Goal: Information Seeking & Learning: Learn about a topic

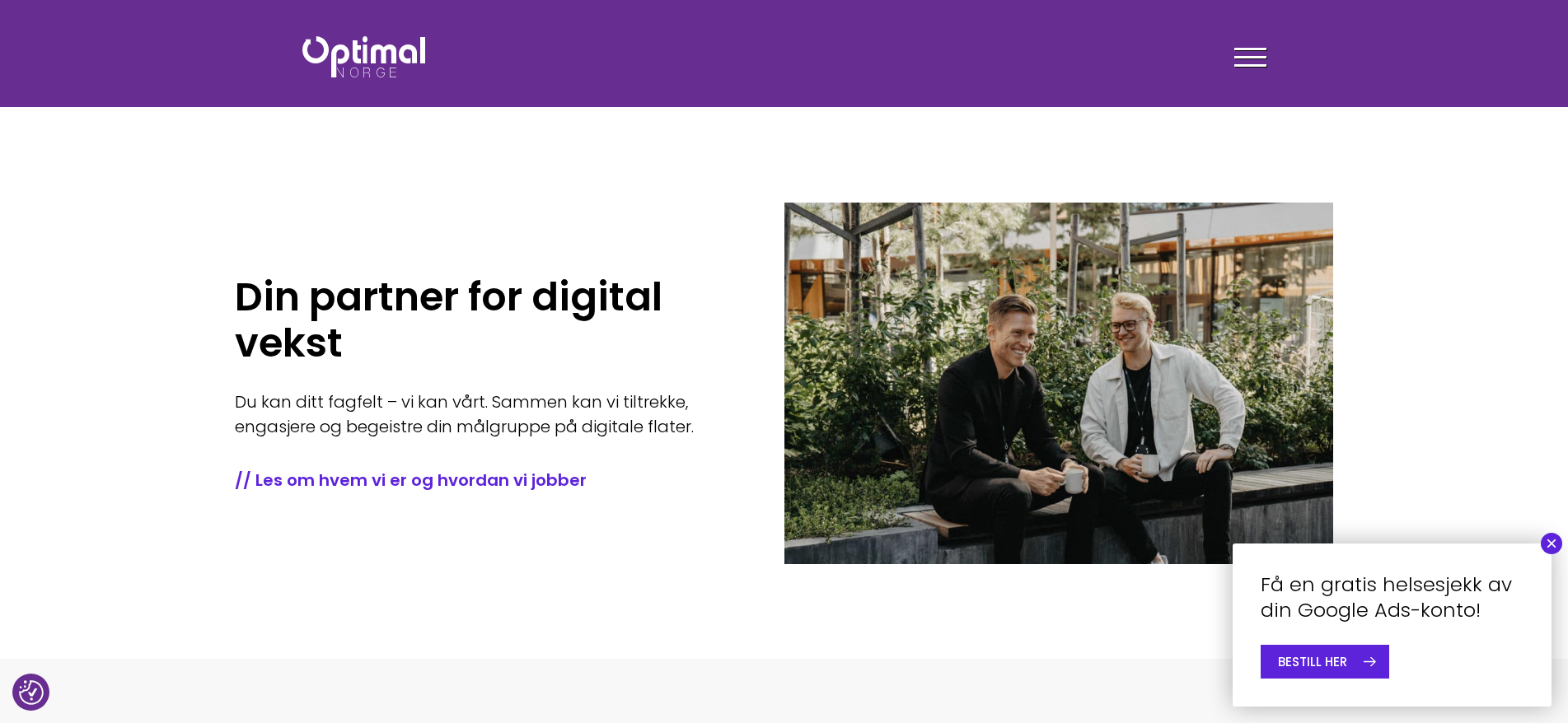
click at [1553, 547] on button "×" at bounding box center [1552, 544] width 21 height 21
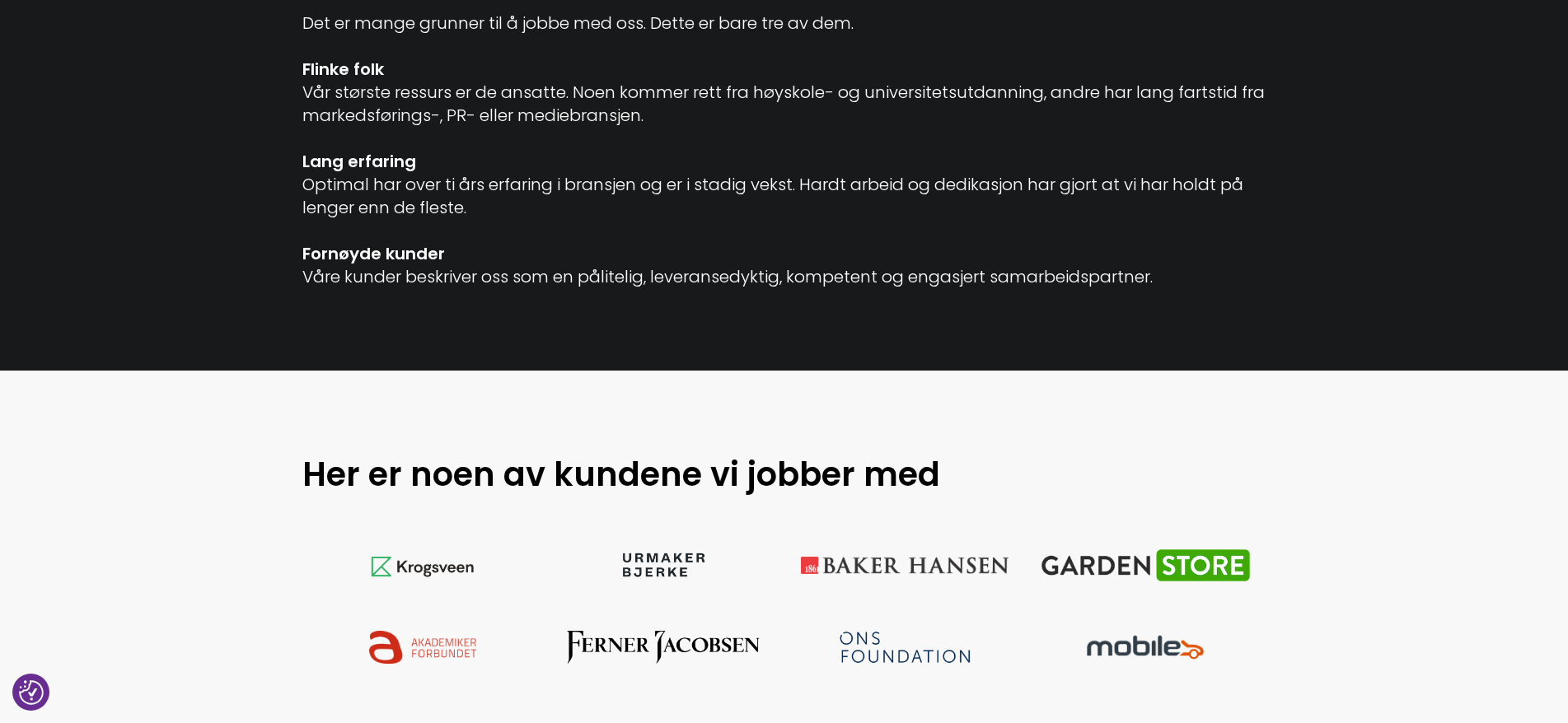
scroll to position [1565, 0]
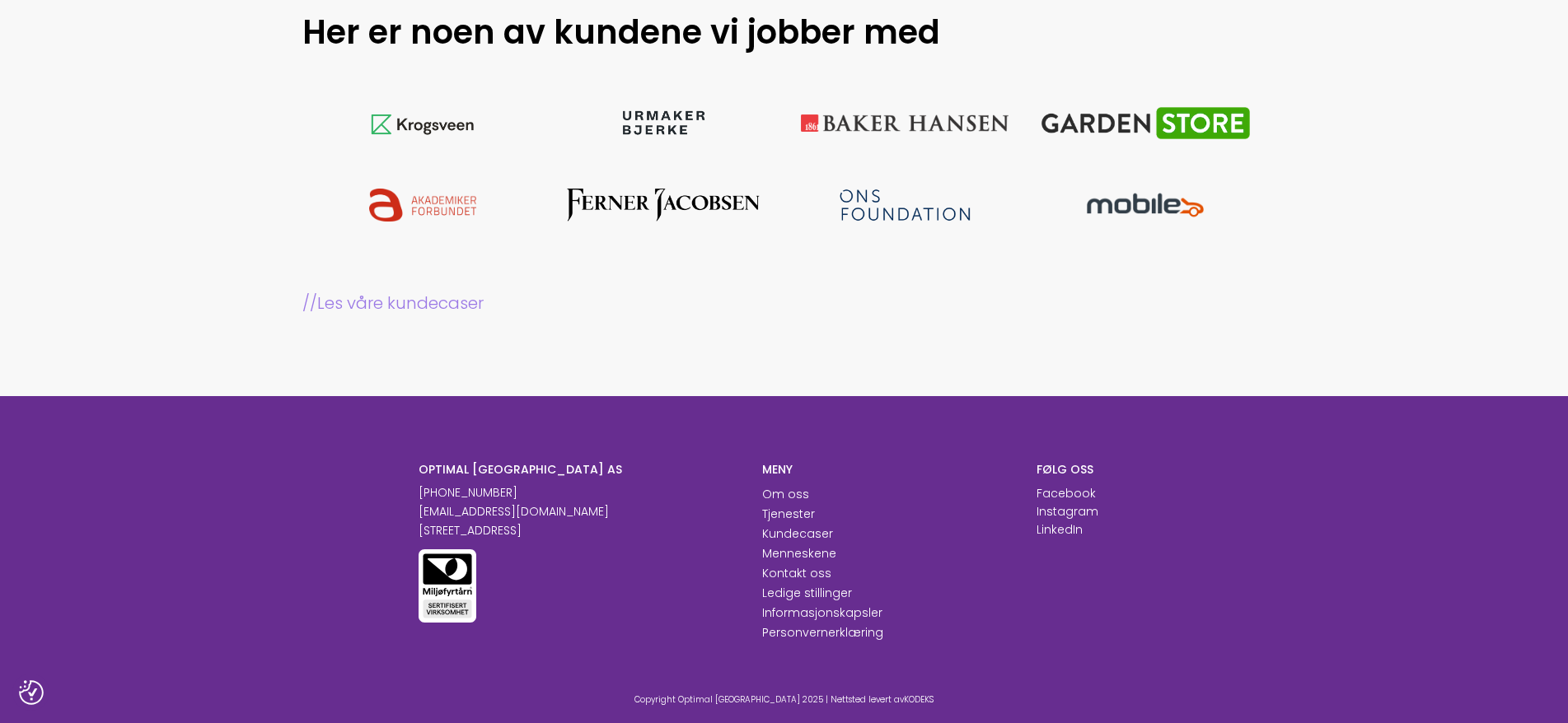
click at [366, 306] on link "// Les våre kundecaser" at bounding box center [784, 303] width 964 height 23
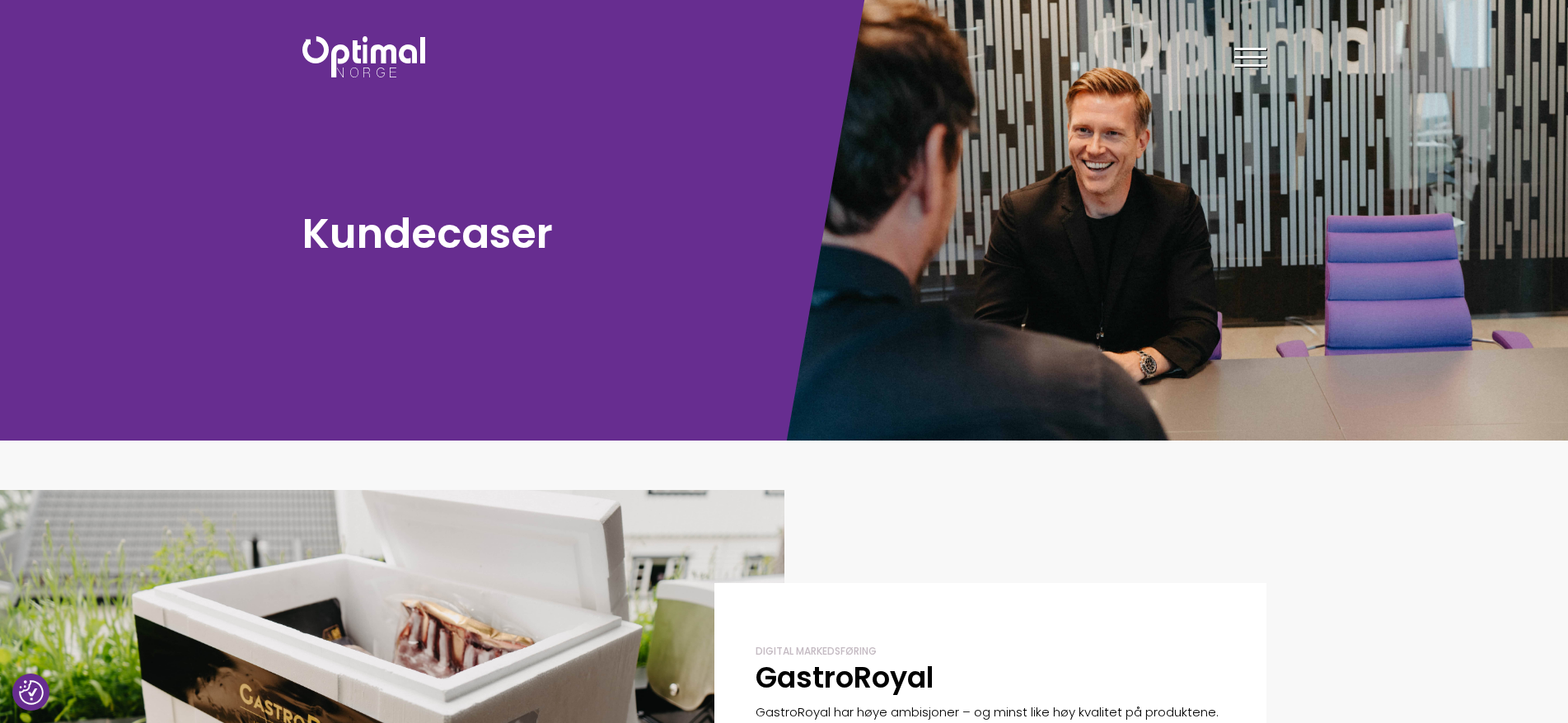
click at [369, 47] on img at bounding box center [363, 57] width 122 height 41
click at [1264, 48] on span at bounding box center [1250, 49] width 32 height 3
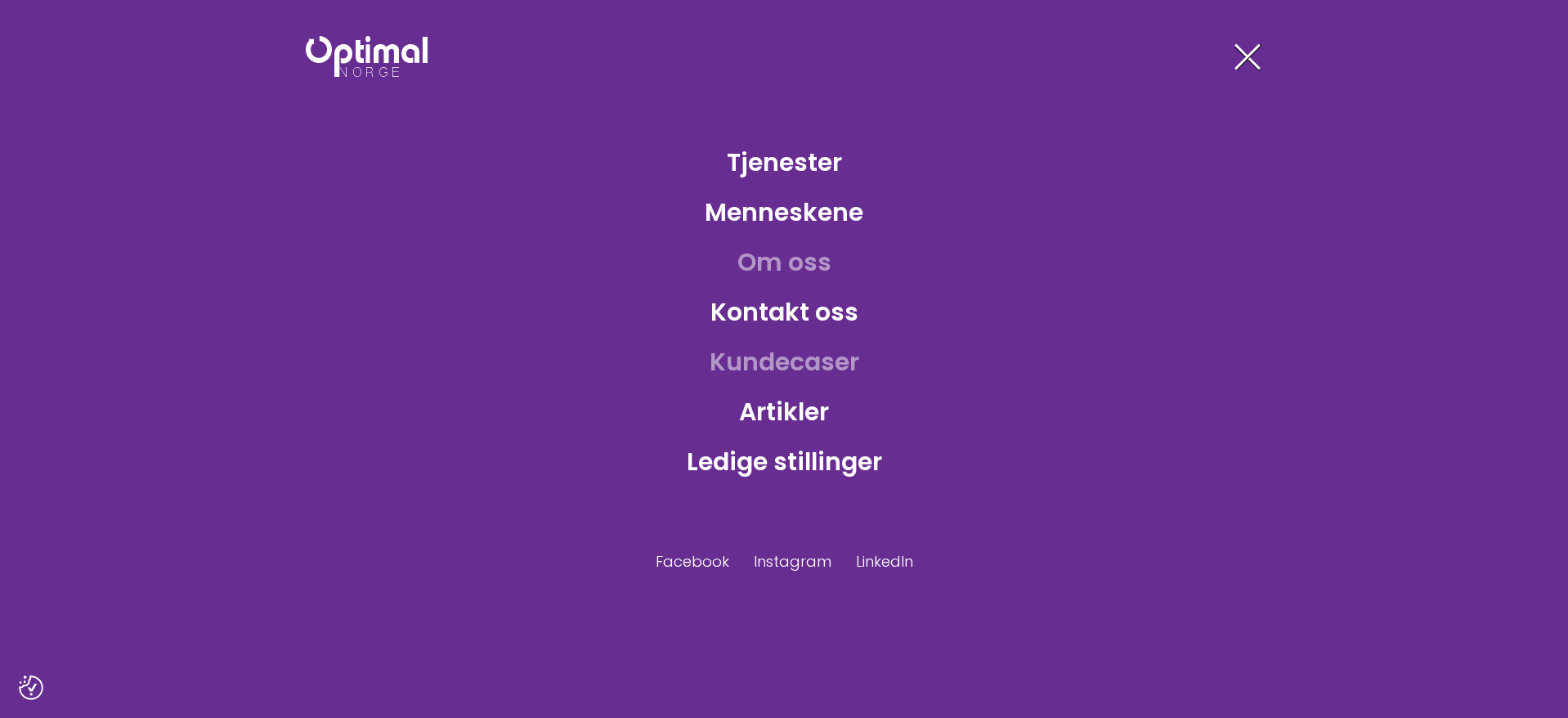
click at [789, 263] on link "Om oss" at bounding box center [784, 262] width 120 height 54
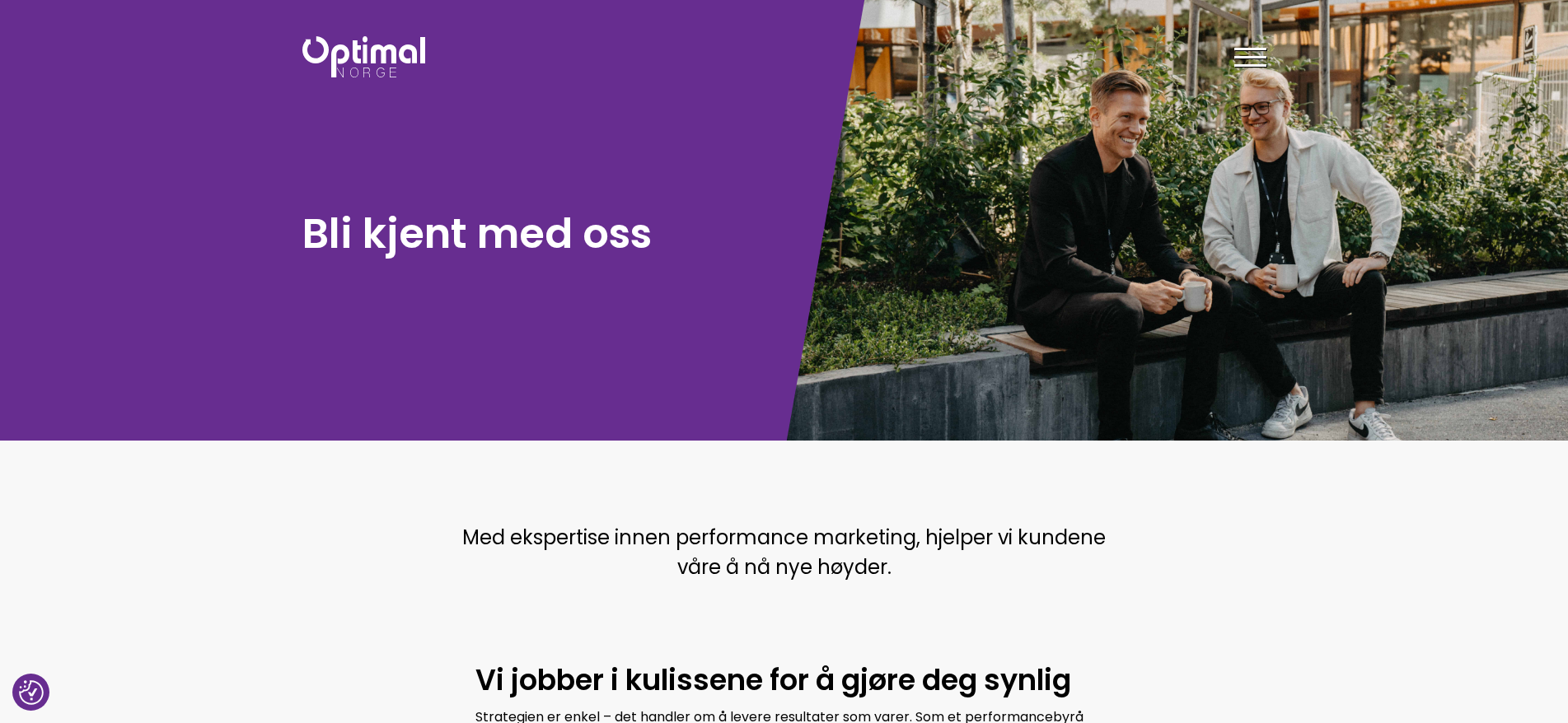
drag, startPoint x: 1252, startPoint y: 67, endPoint x: 1261, endPoint y: 60, distance: 11.4
click at [1261, 60] on div at bounding box center [1250, 60] width 32 height 41
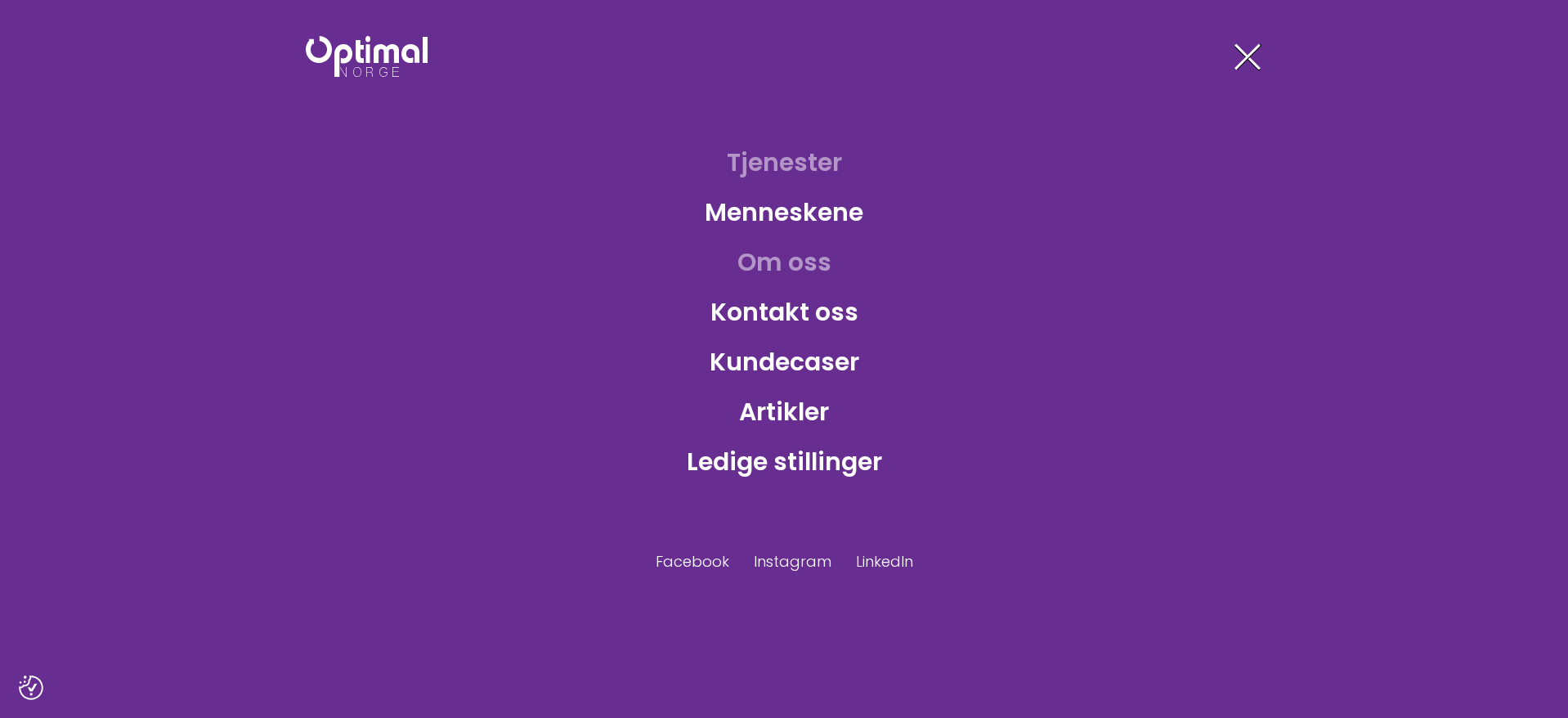
click at [767, 166] on link "Tjenester" at bounding box center [784, 163] width 141 height 54
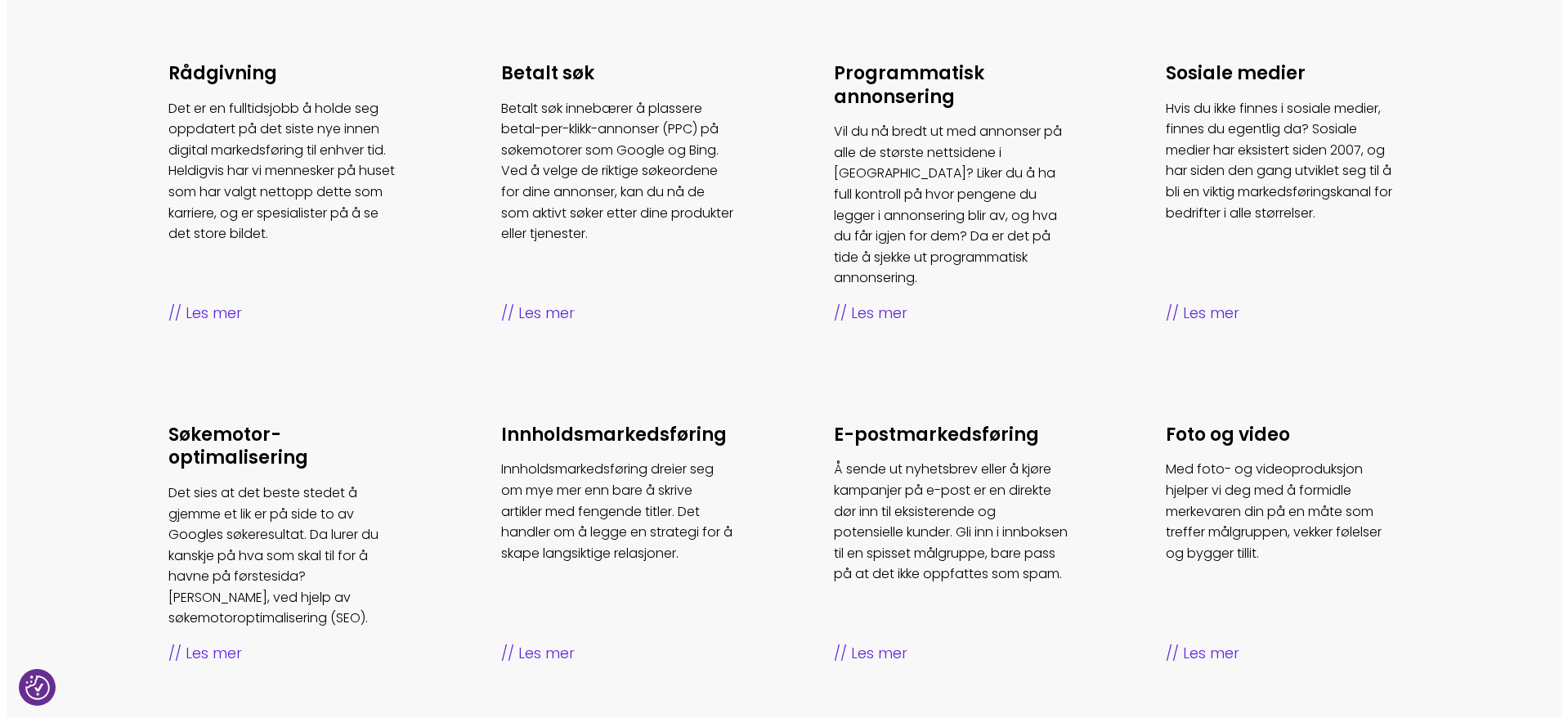
scroll to position [669, 0]
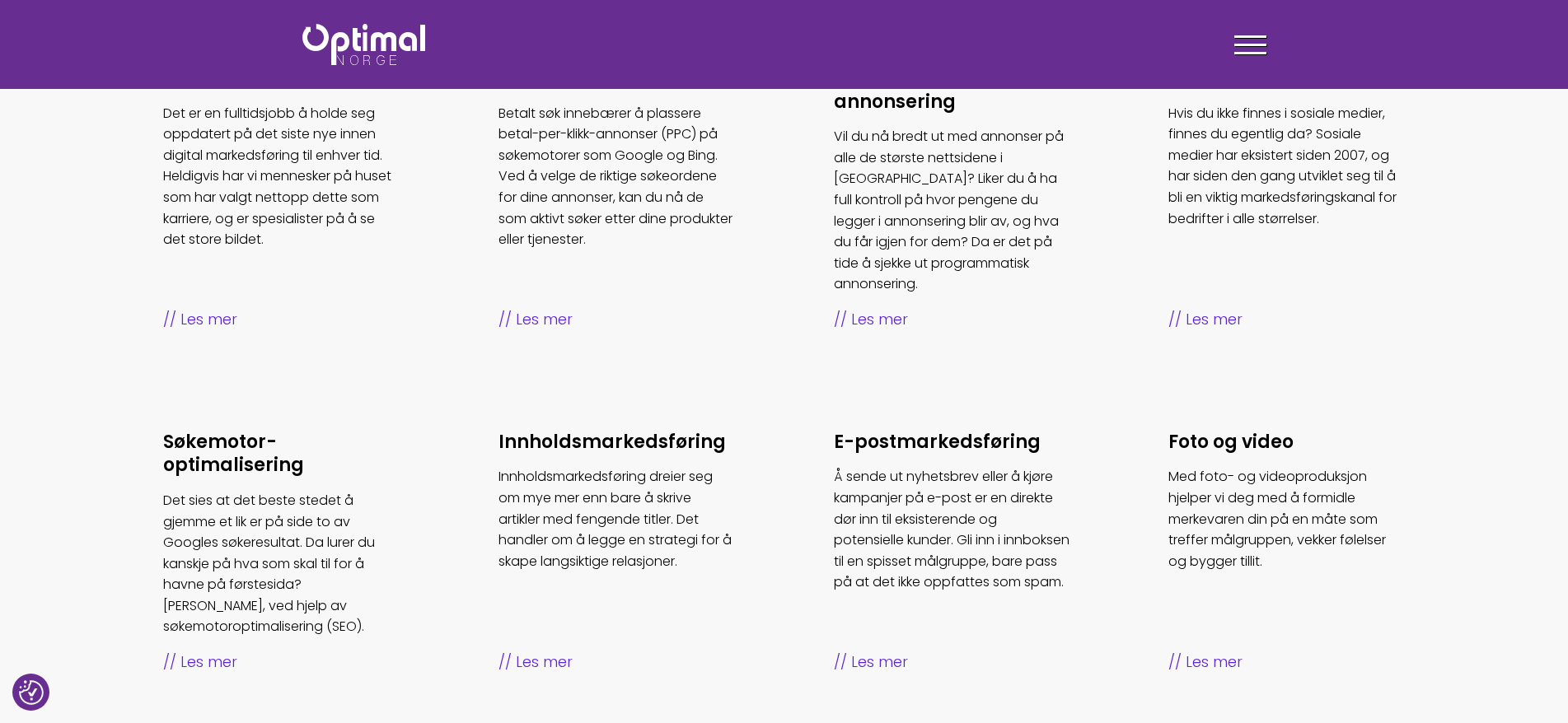
click at [1257, 43] on span at bounding box center [1250, 44] width 32 height 3
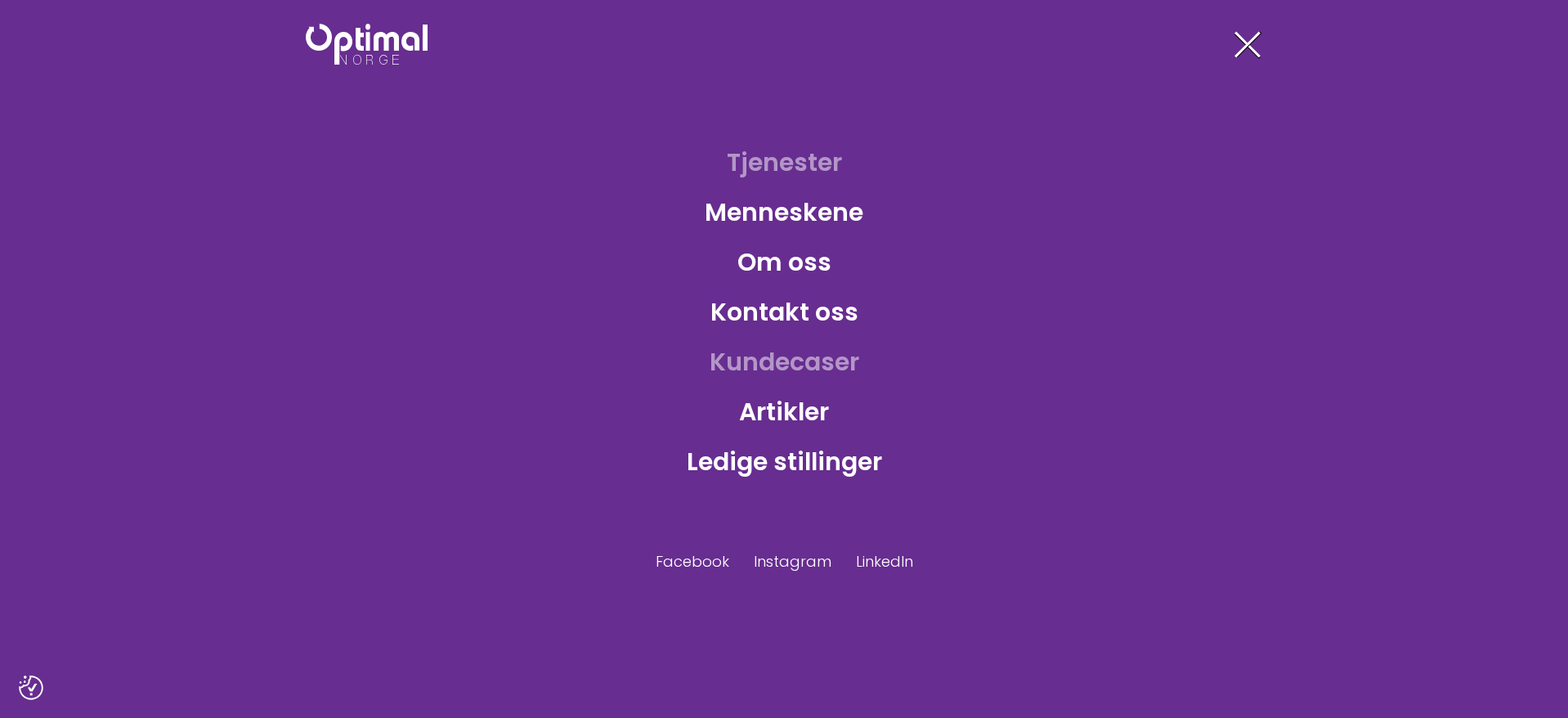
click at [781, 362] on link "Kundecaser" at bounding box center [784, 362] width 176 height 54
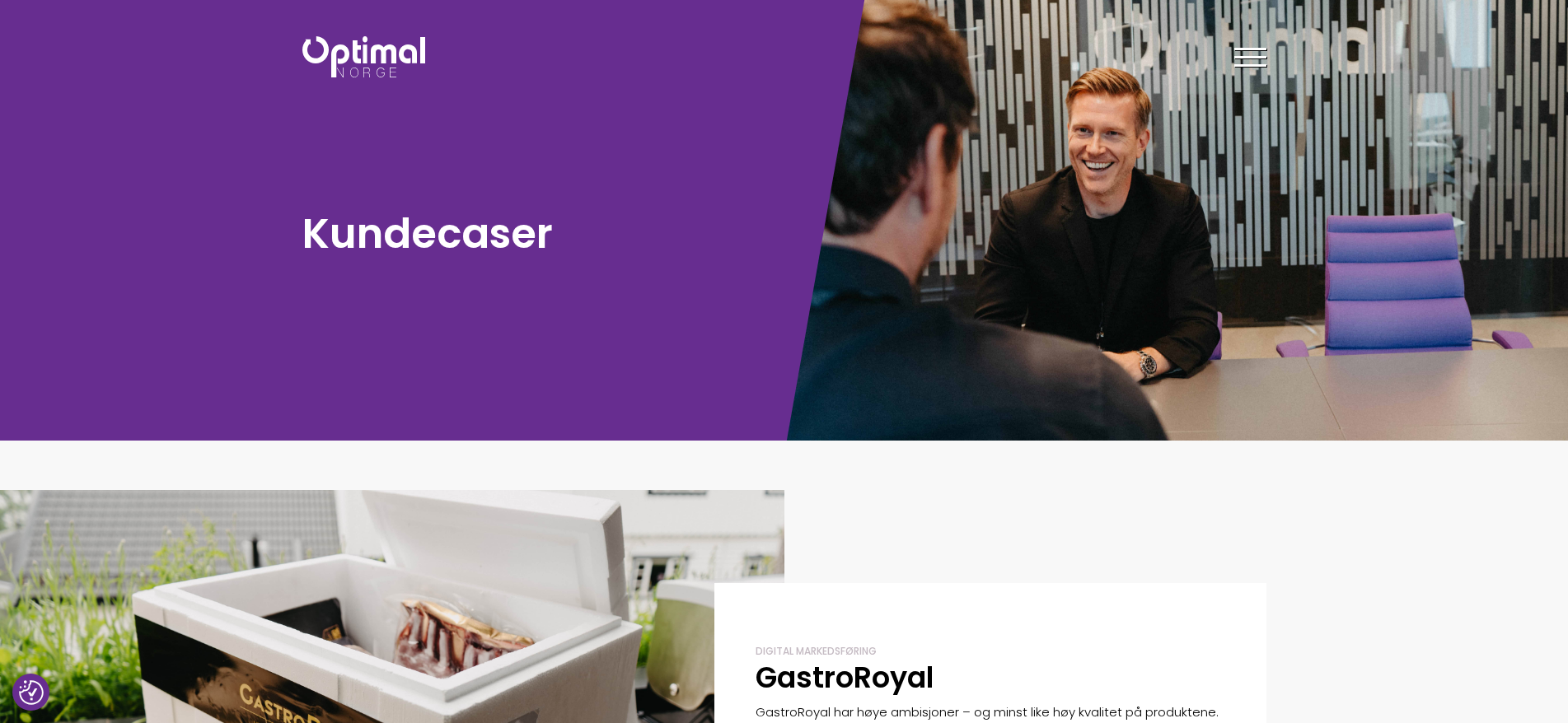
click at [1251, 65] on span at bounding box center [1250, 65] width 32 height 3
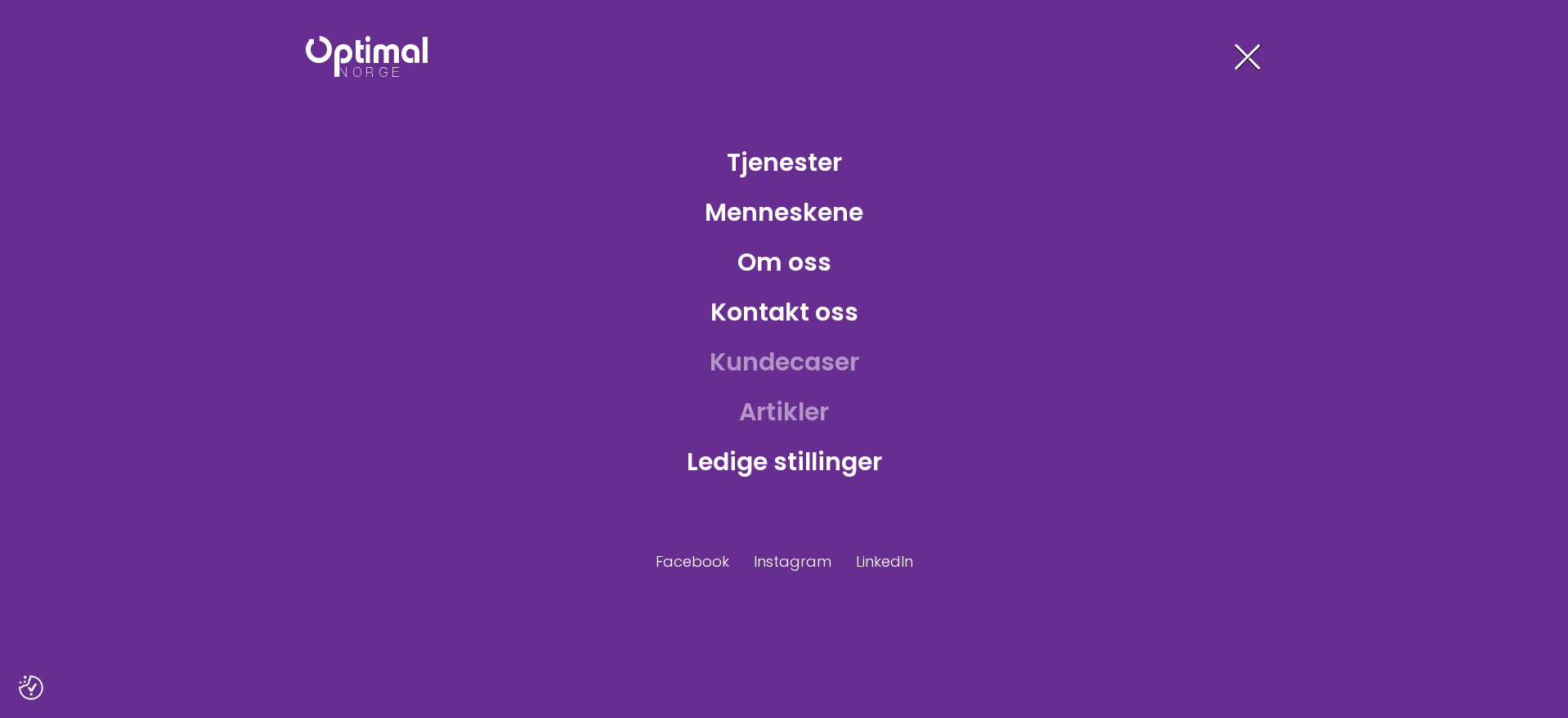
click at [801, 409] on link "Artikler" at bounding box center [784, 412] width 116 height 54
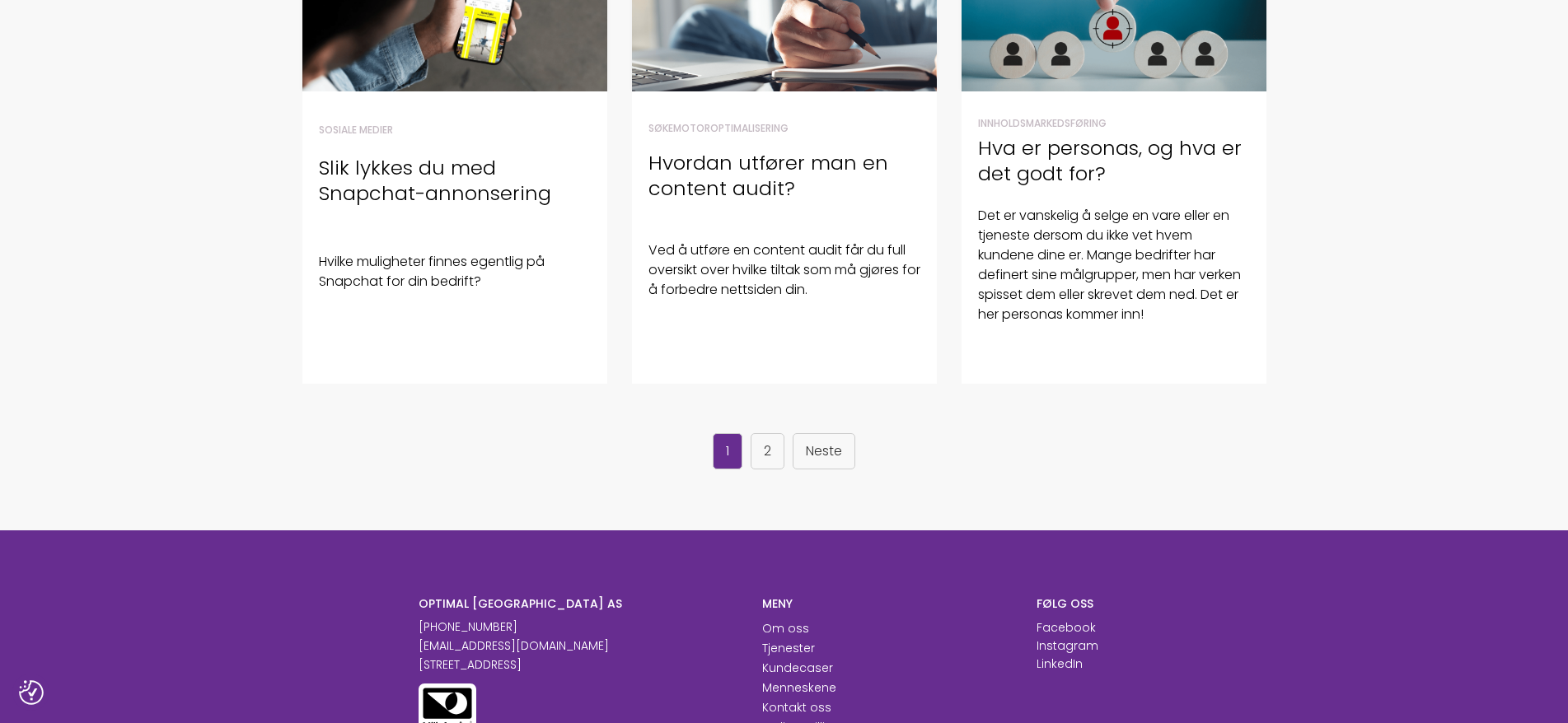
scroll to position [1071, 0]
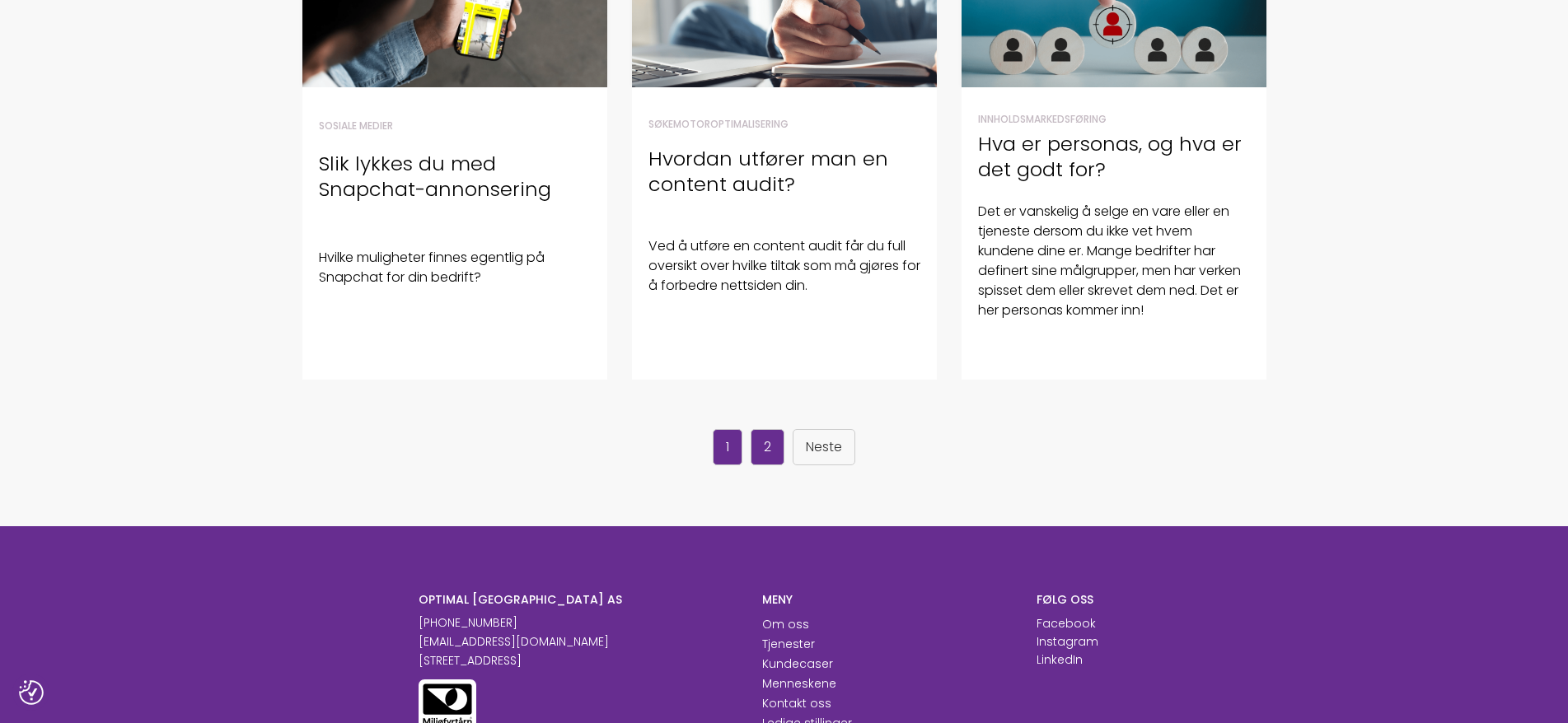
click at [777, 457] on link "2" at bounding box center [767, 448] width 34 height 37
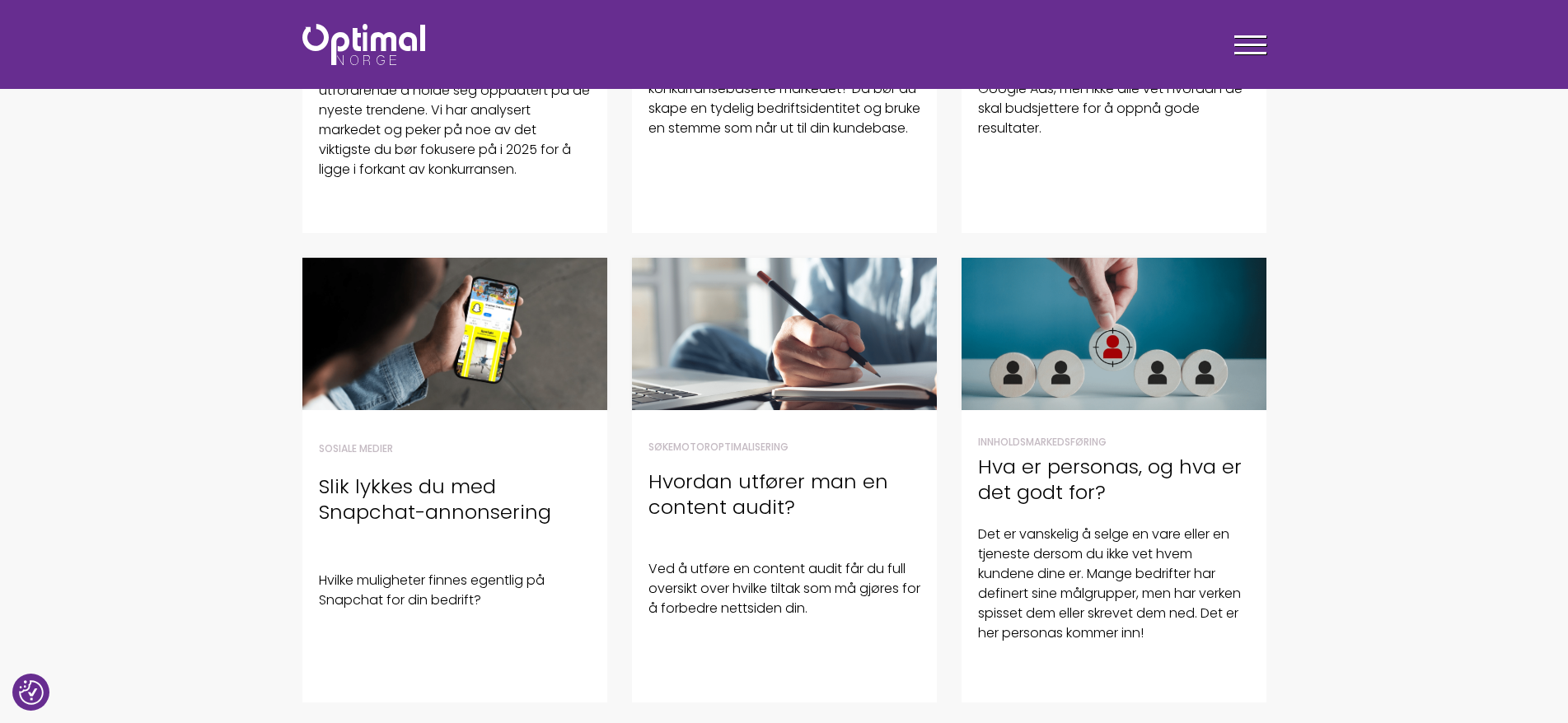
scroll to position [741, 0]
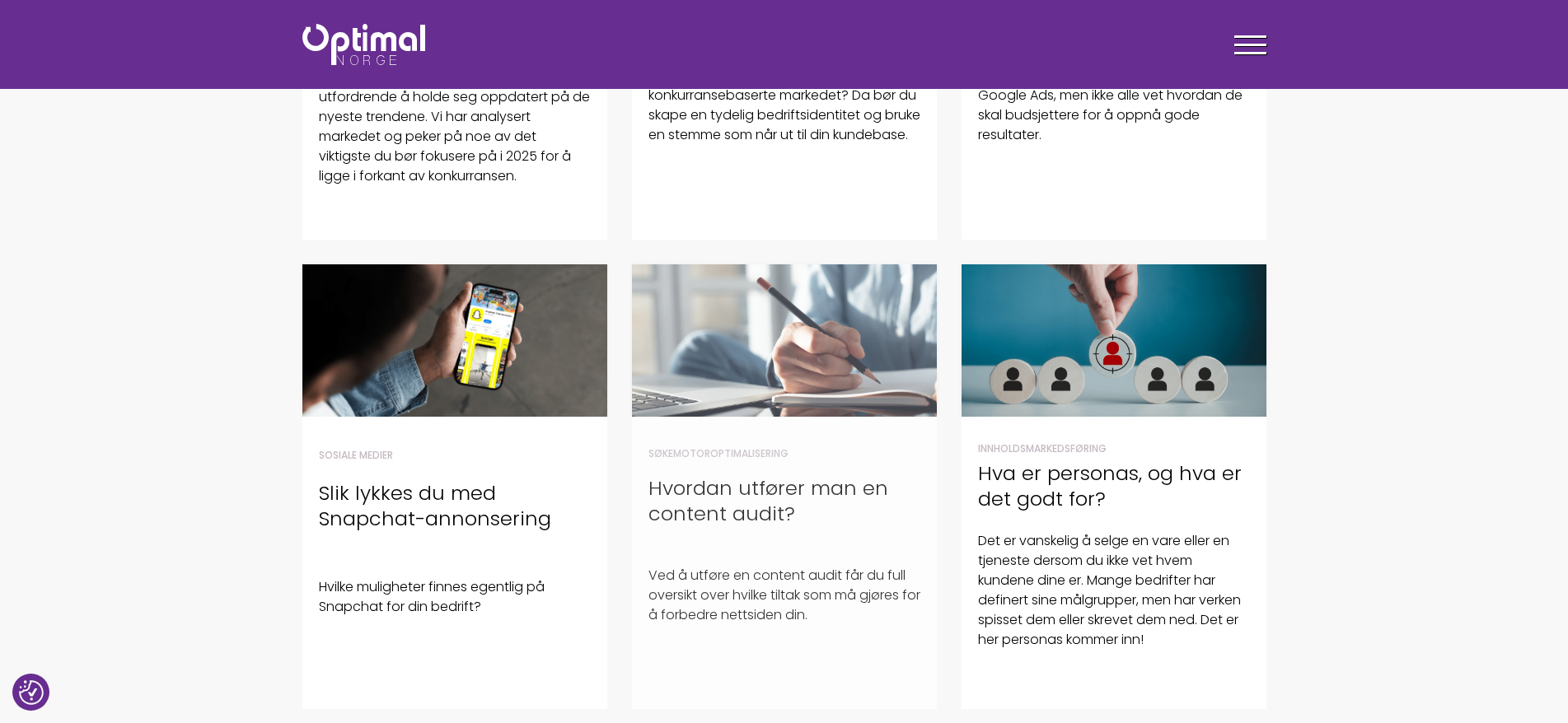
click at [788, 312] on img at bounding box center [784, 341] width 305 height 152
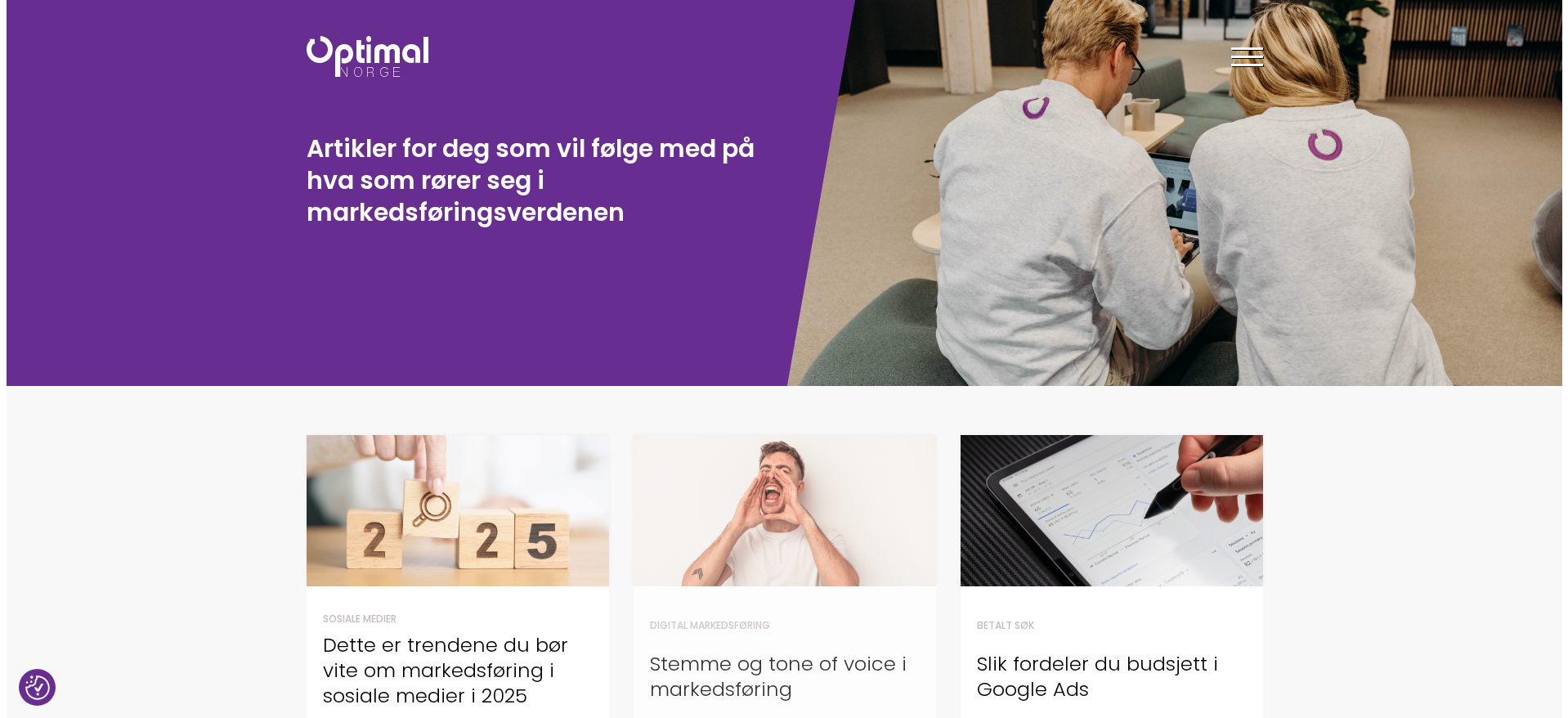
scroll to position [0, 0]
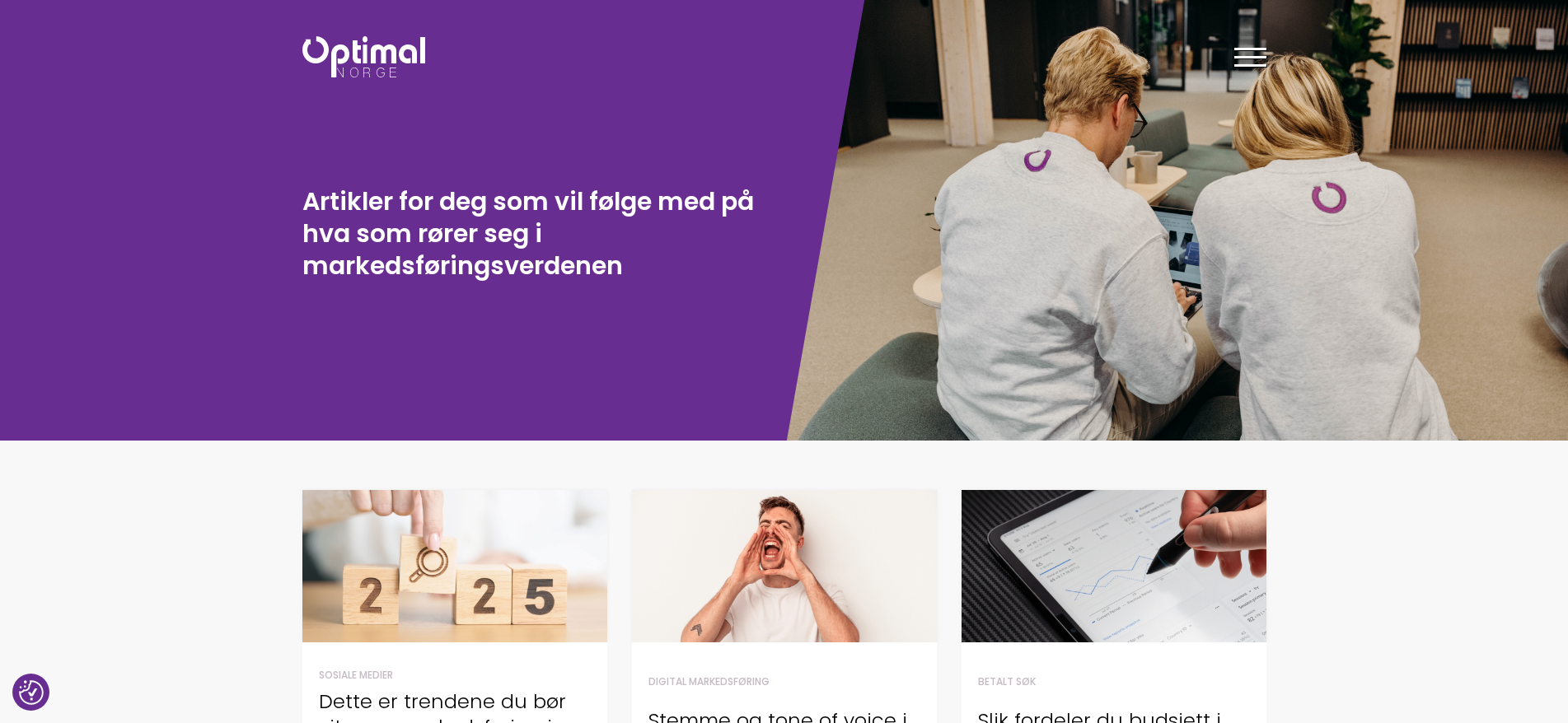
click at [1254, 60] on div at bounding box center [1250, 60] width 32 height 41
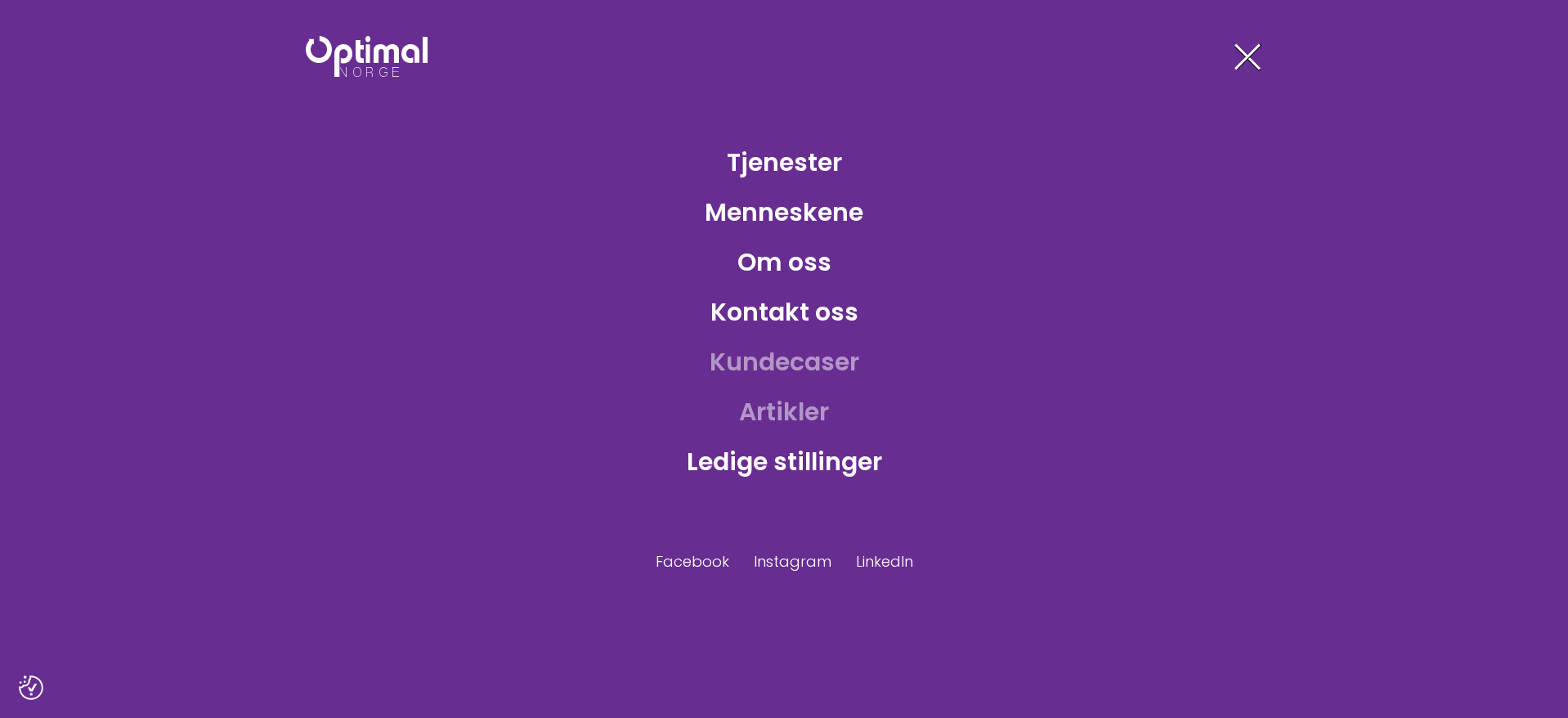
click at [805, 360] on link "Kundecaser" at bounding box center [784, 362] width 176 height 54
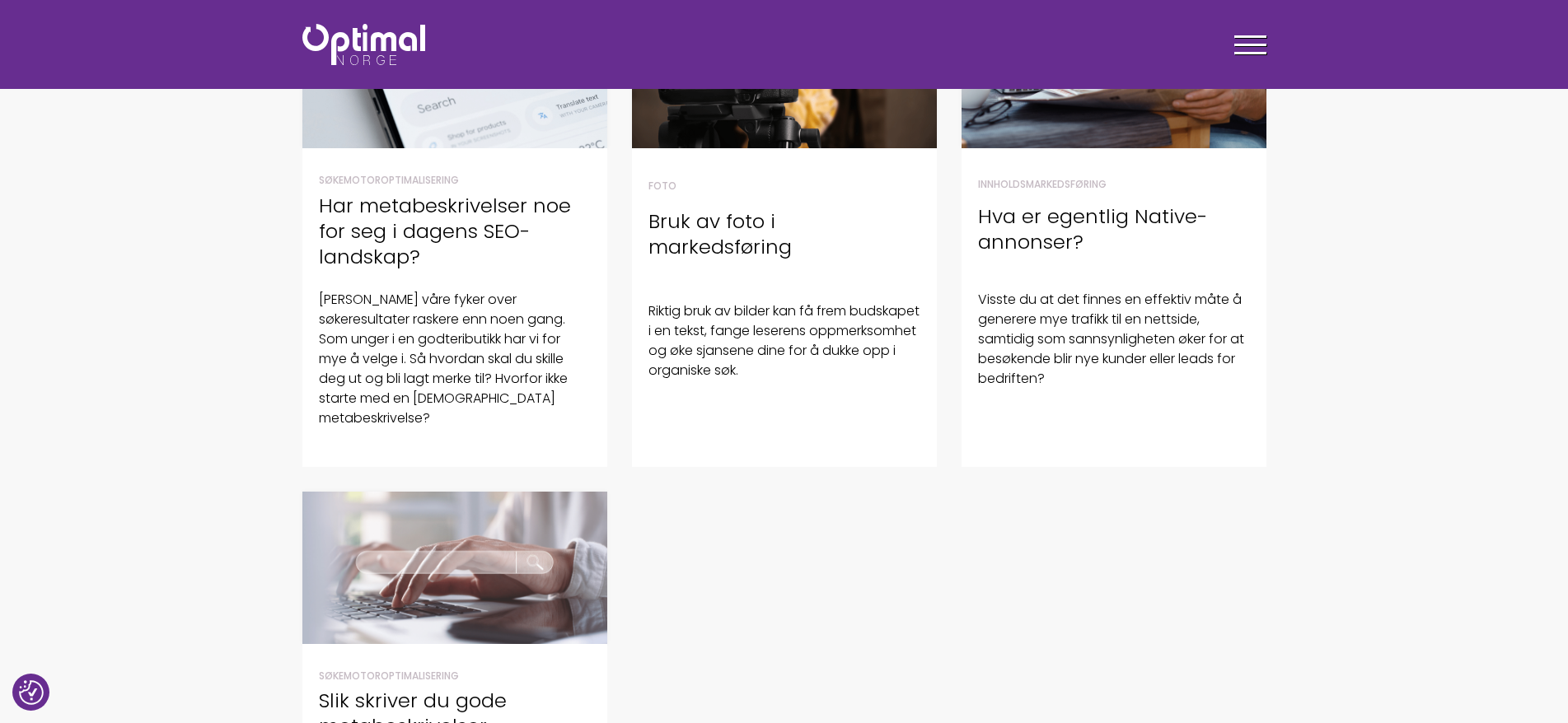
scroll to position [412, 0]
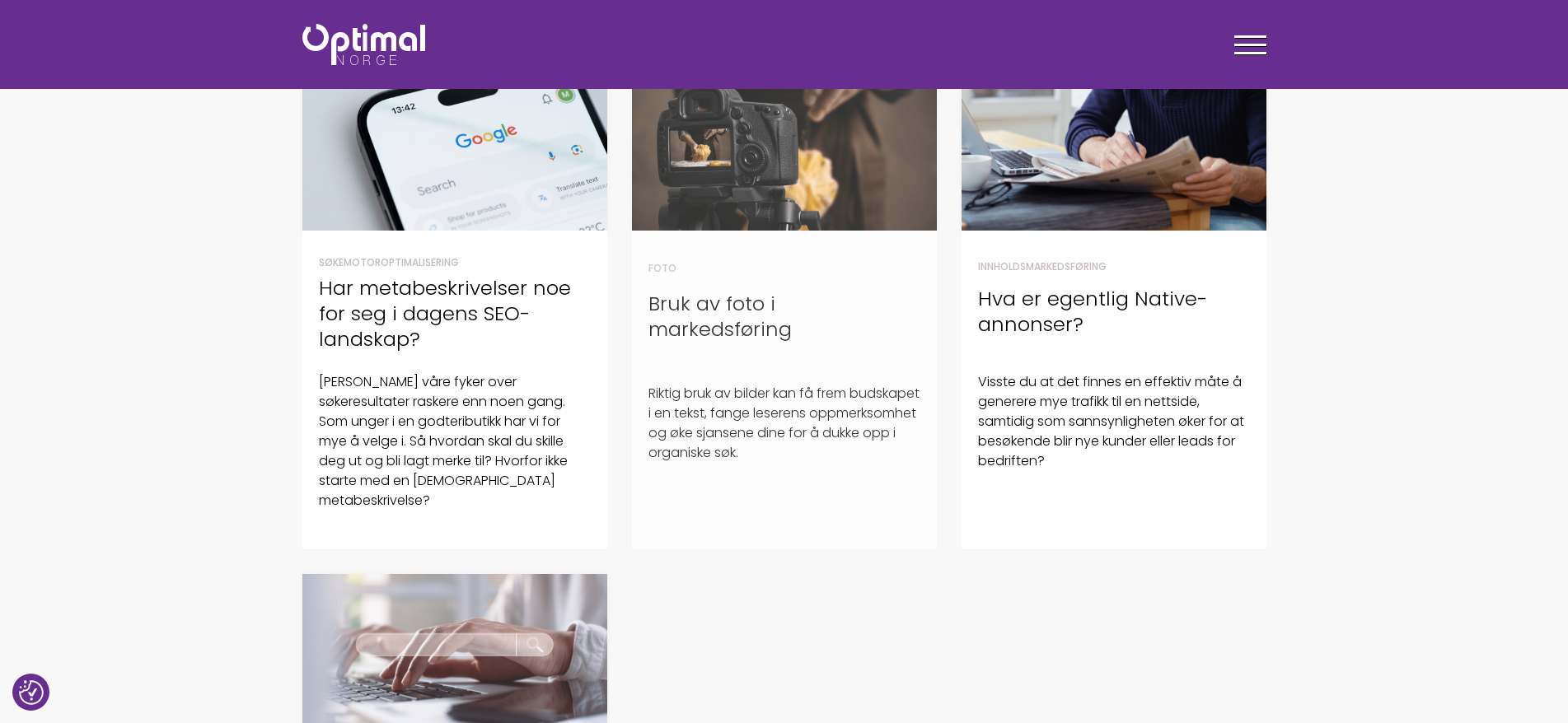
click at [808, 207] on img at bounding box center [784, 154] width 305 height 152
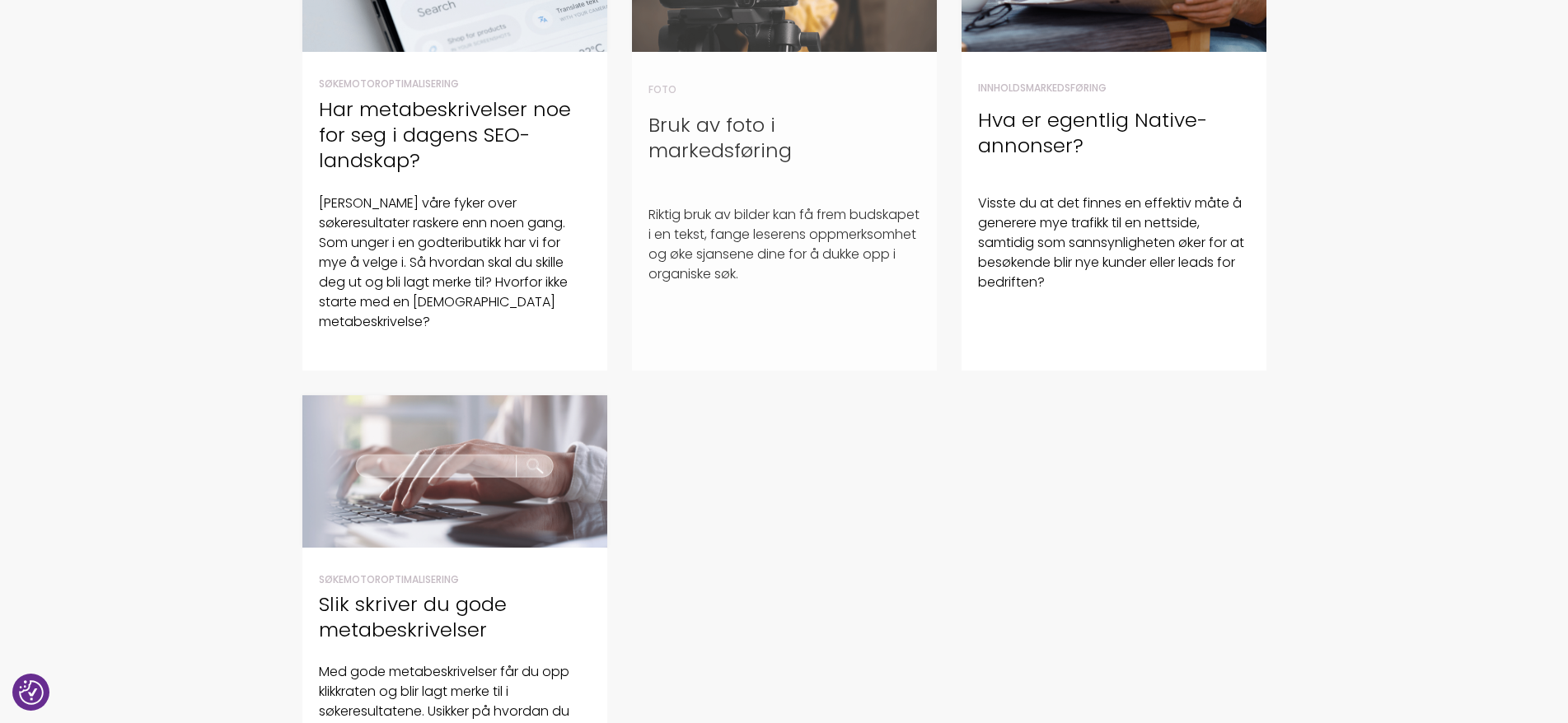
scroll to position [658, 0]
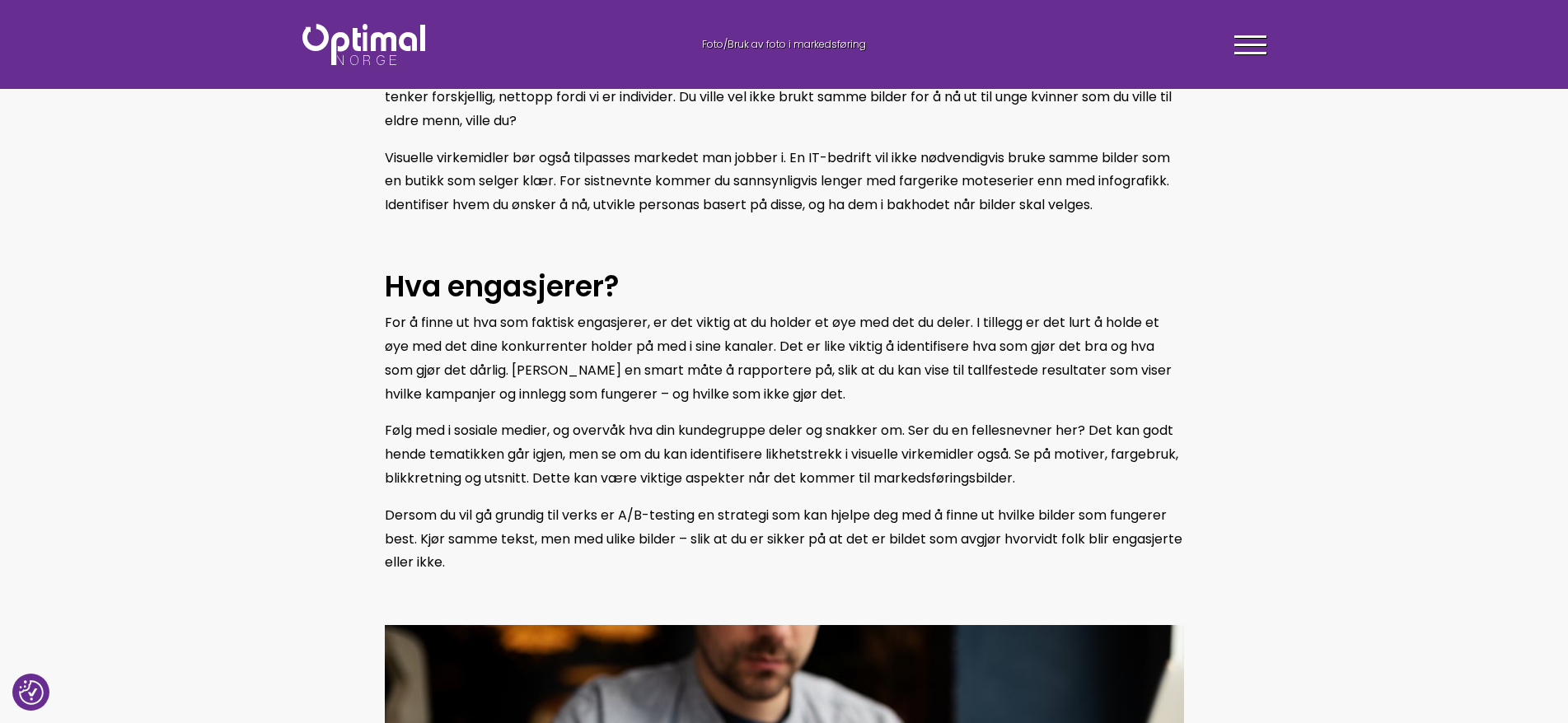
scroll to position [1235, 0]
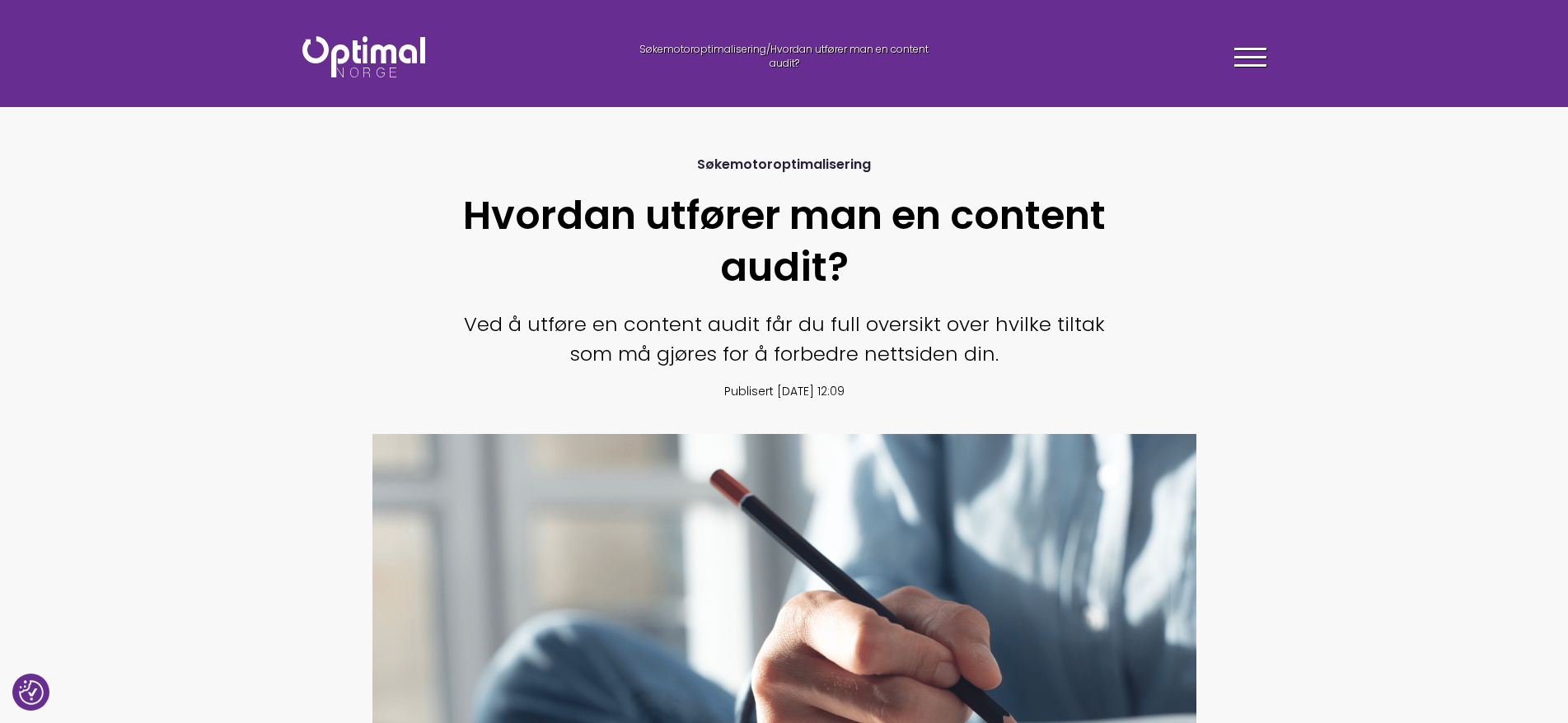
scroll to position [83, 0]
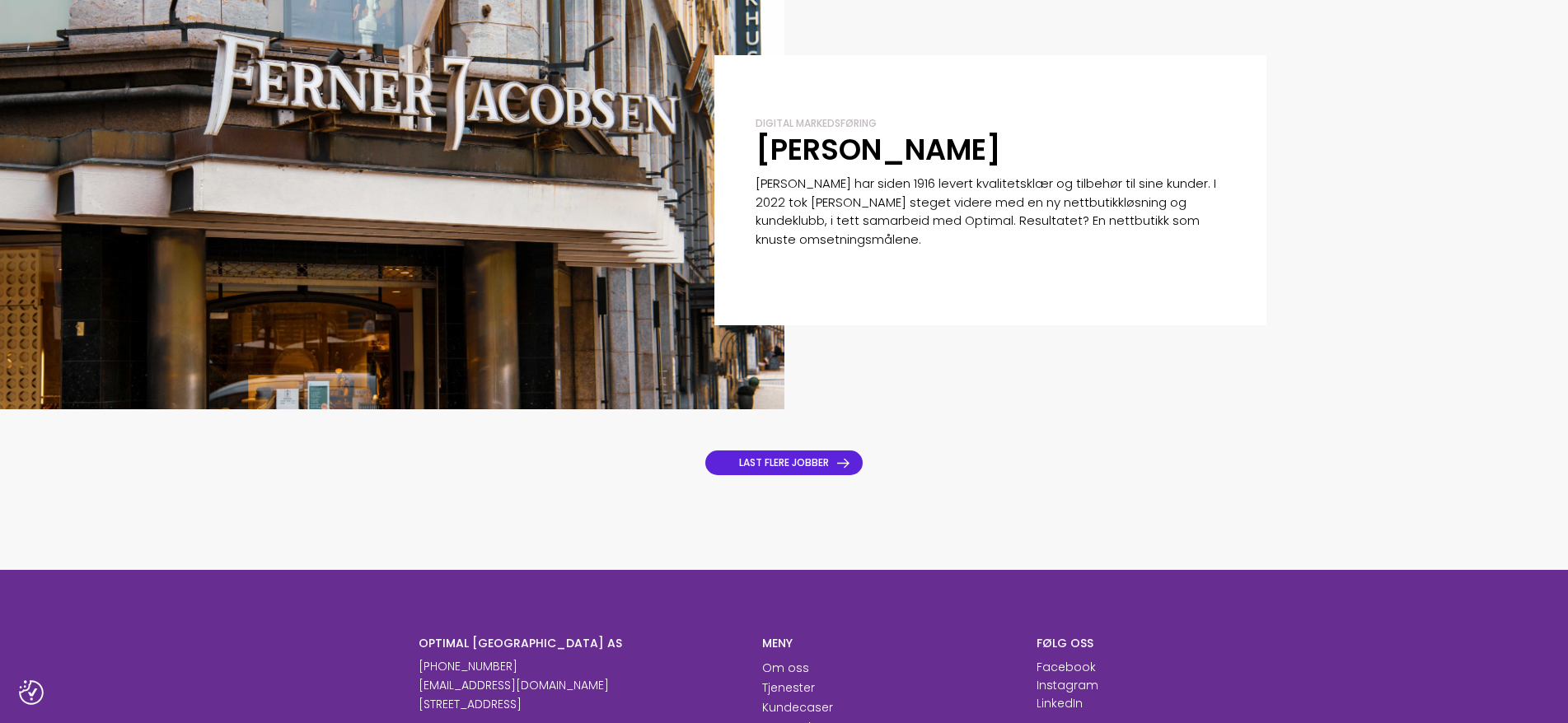
scroll to position [1400, 0]
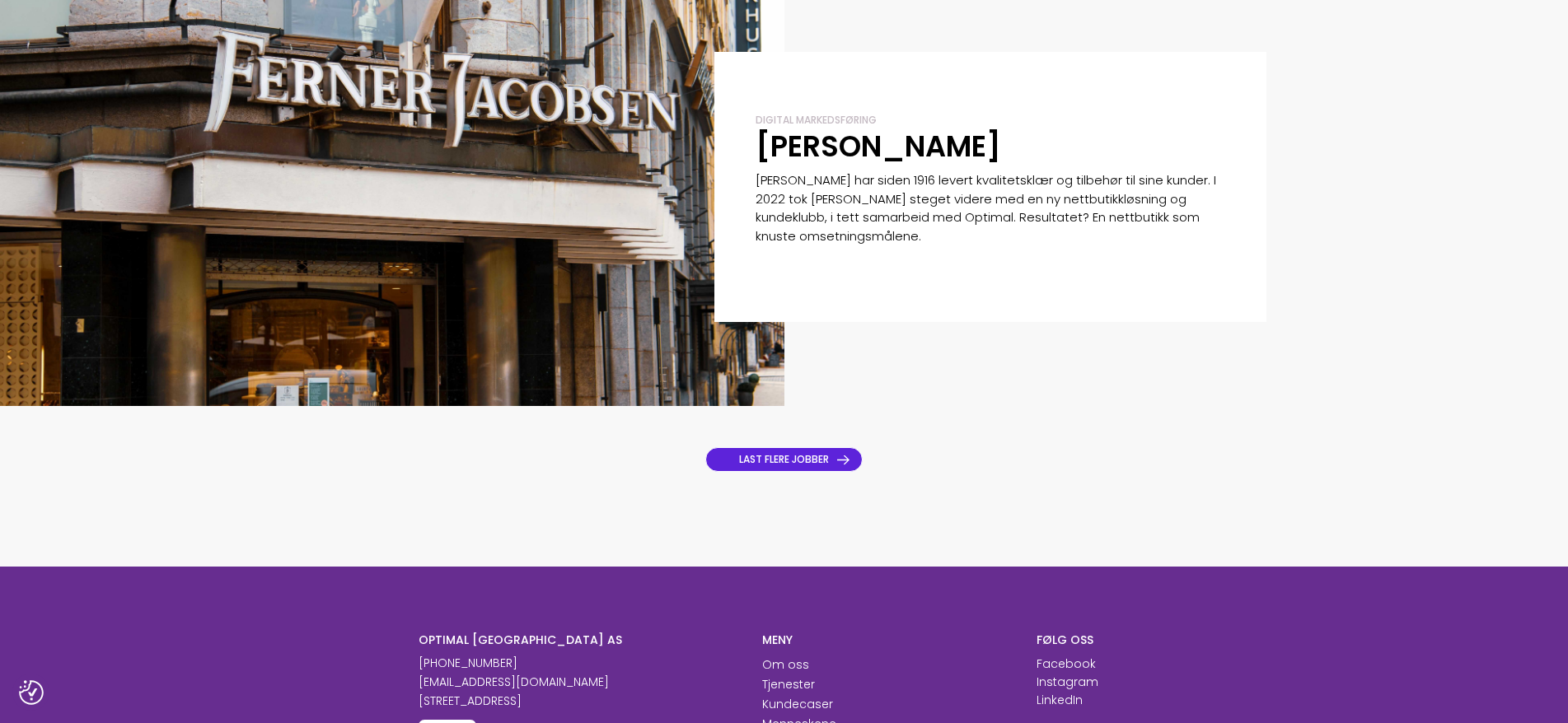
click at [807, 452] on link "LAST FLERE JOBBER" at bounding box center [783, 460] width 157 height 25
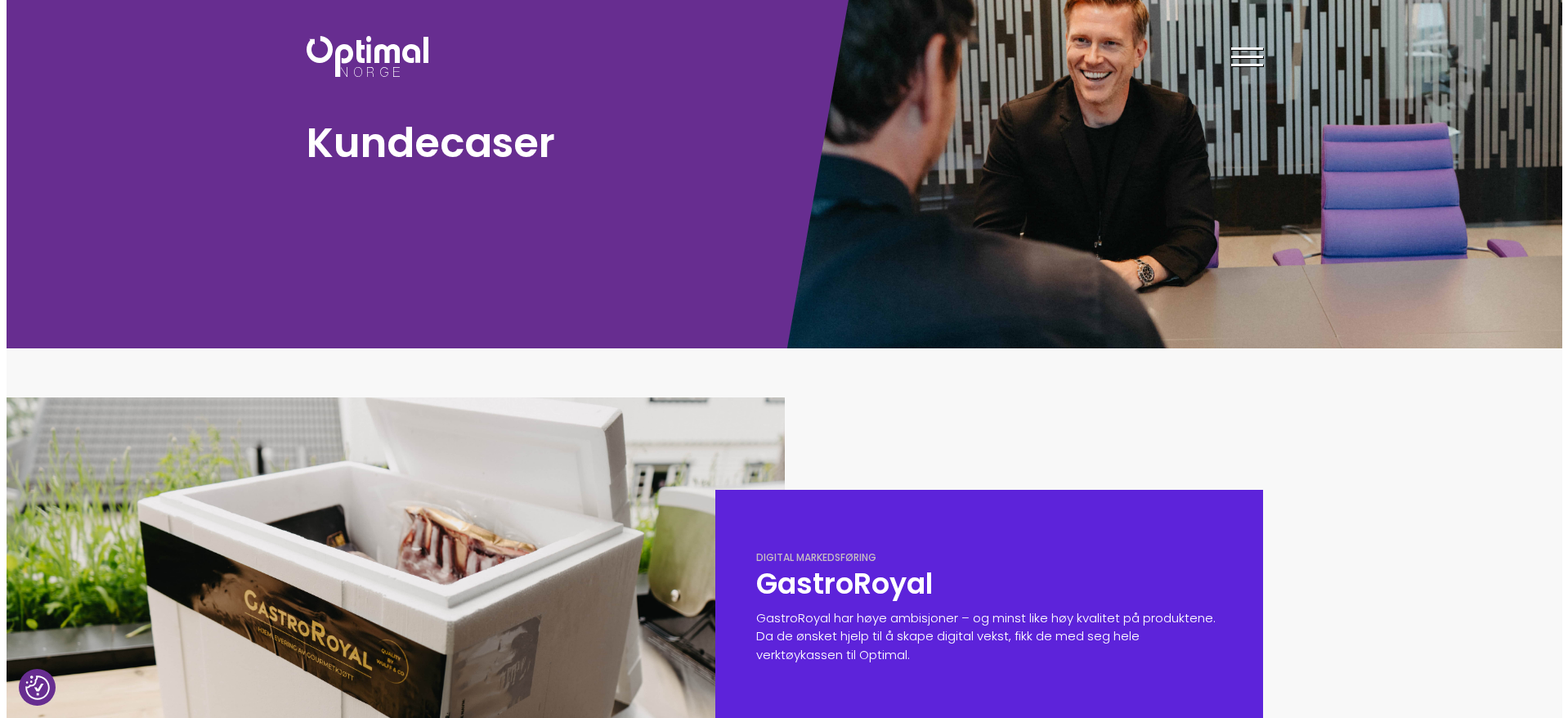
scroll to position [0, 0]
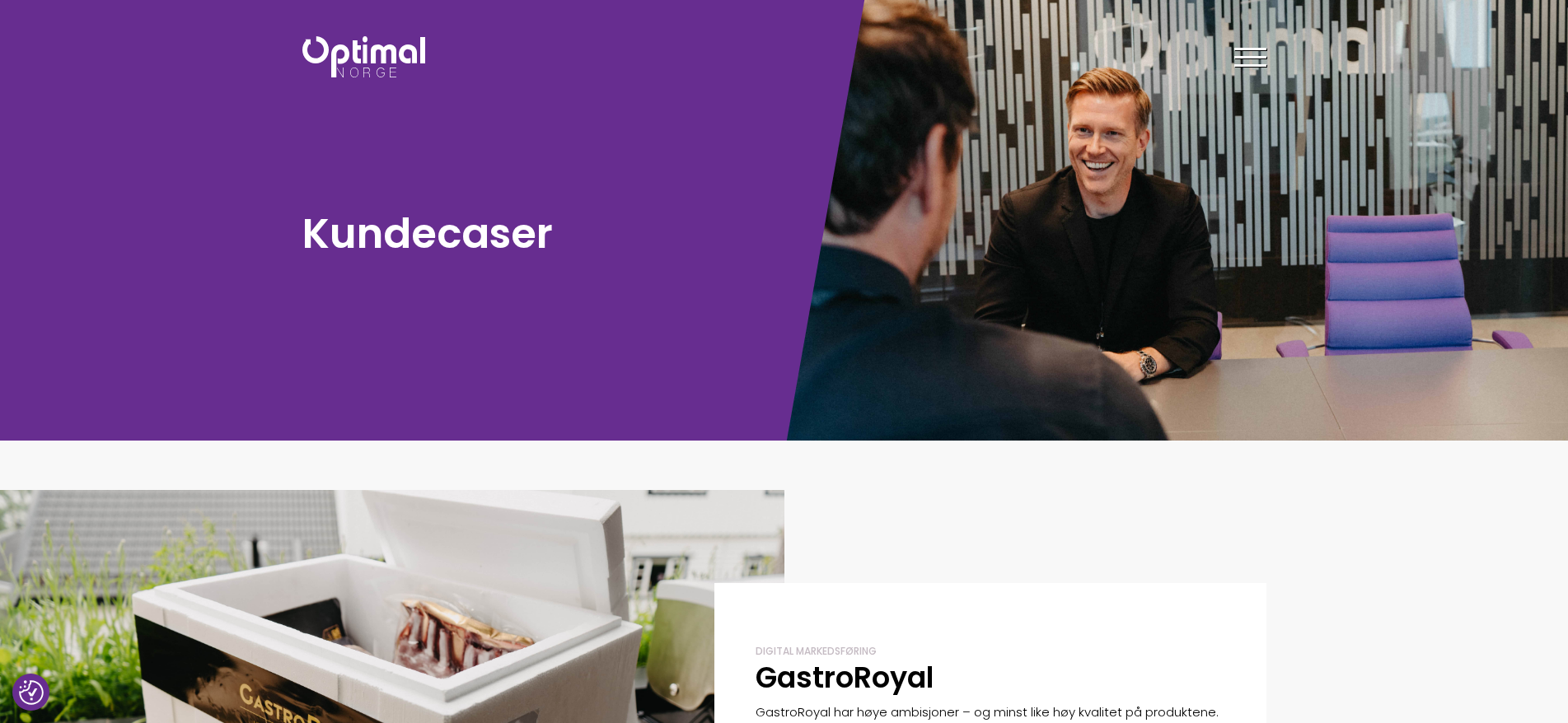
click at [1246, 48] on span at bounding box center [1250, 49] width 32 height 3
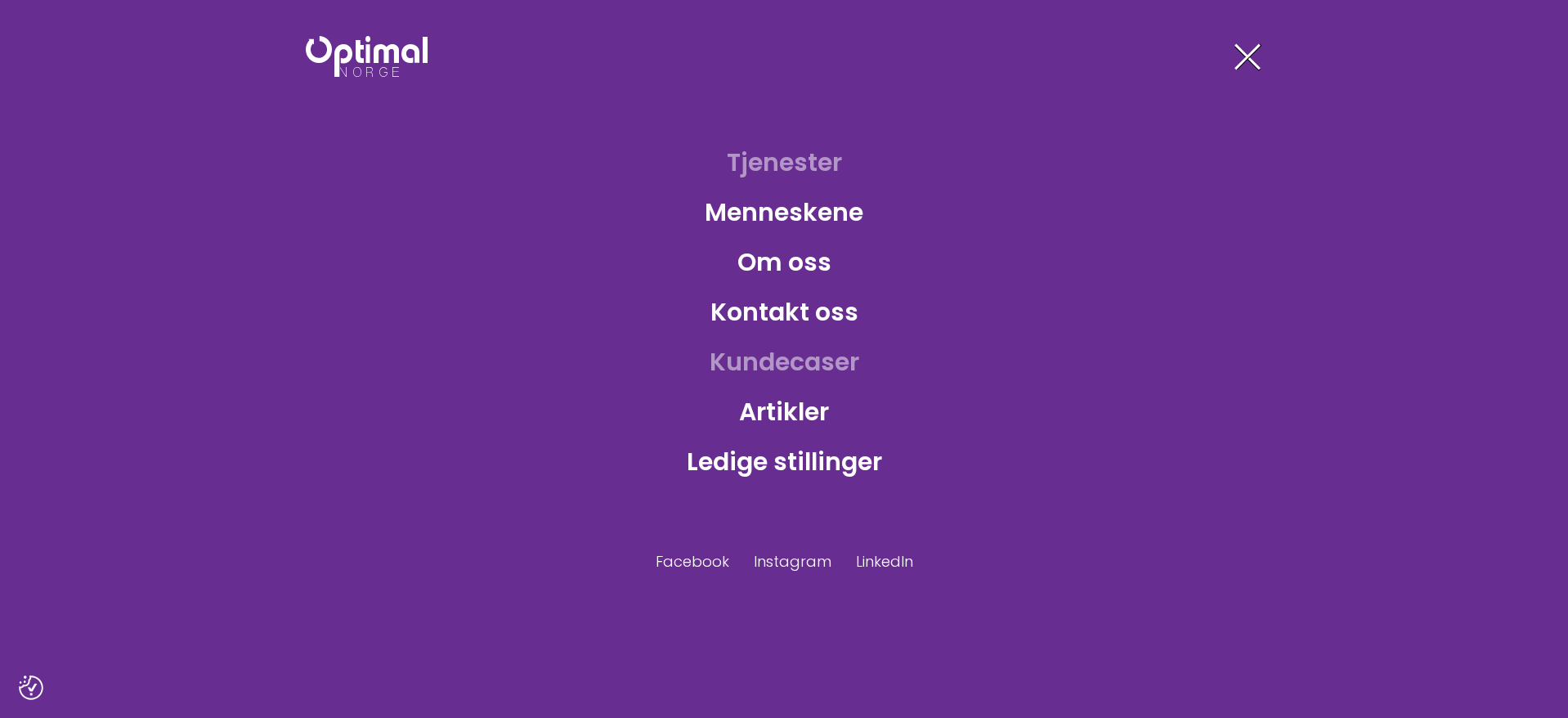
click at [818, 173] on link "Tjenester" at bounding box center [784, 163] width 141 height 54
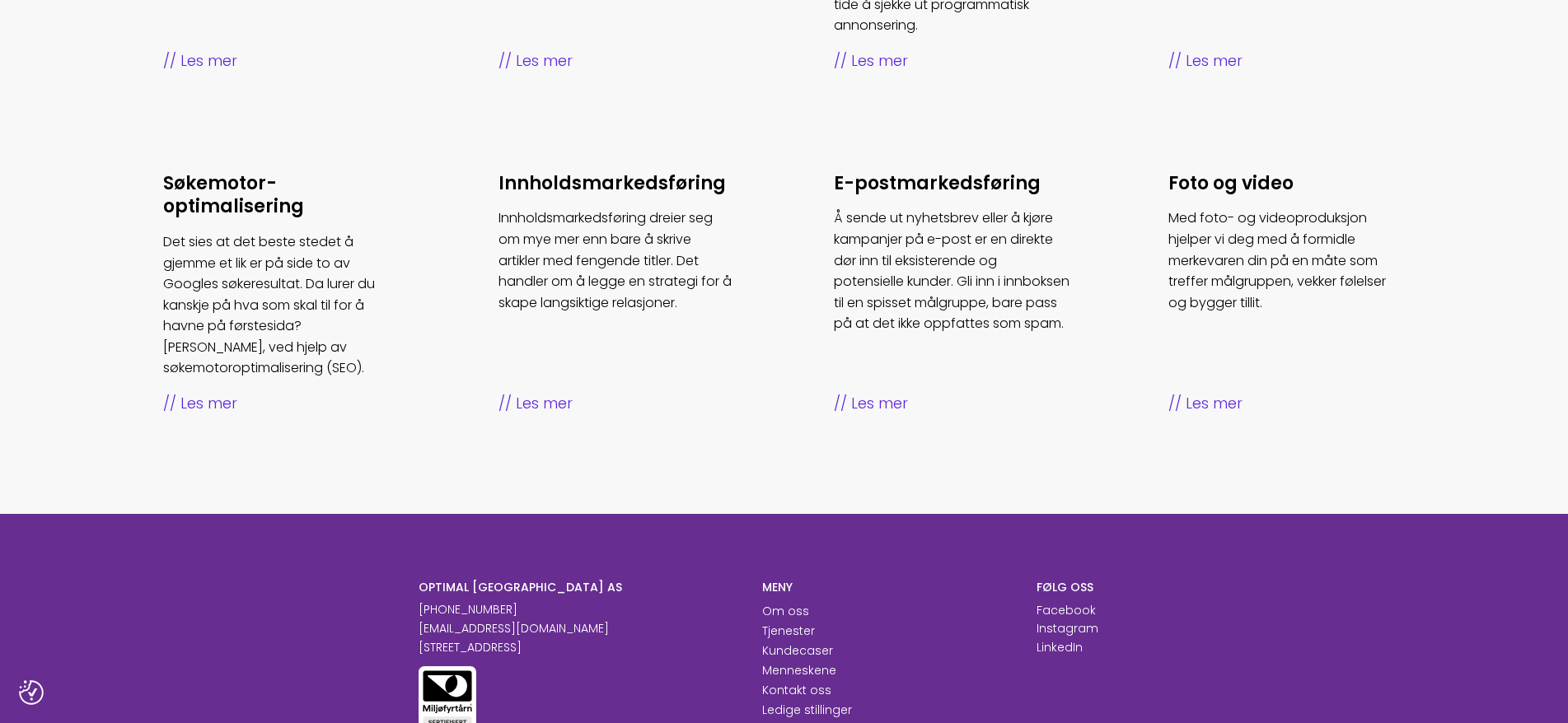
scroll to position [577, 0]
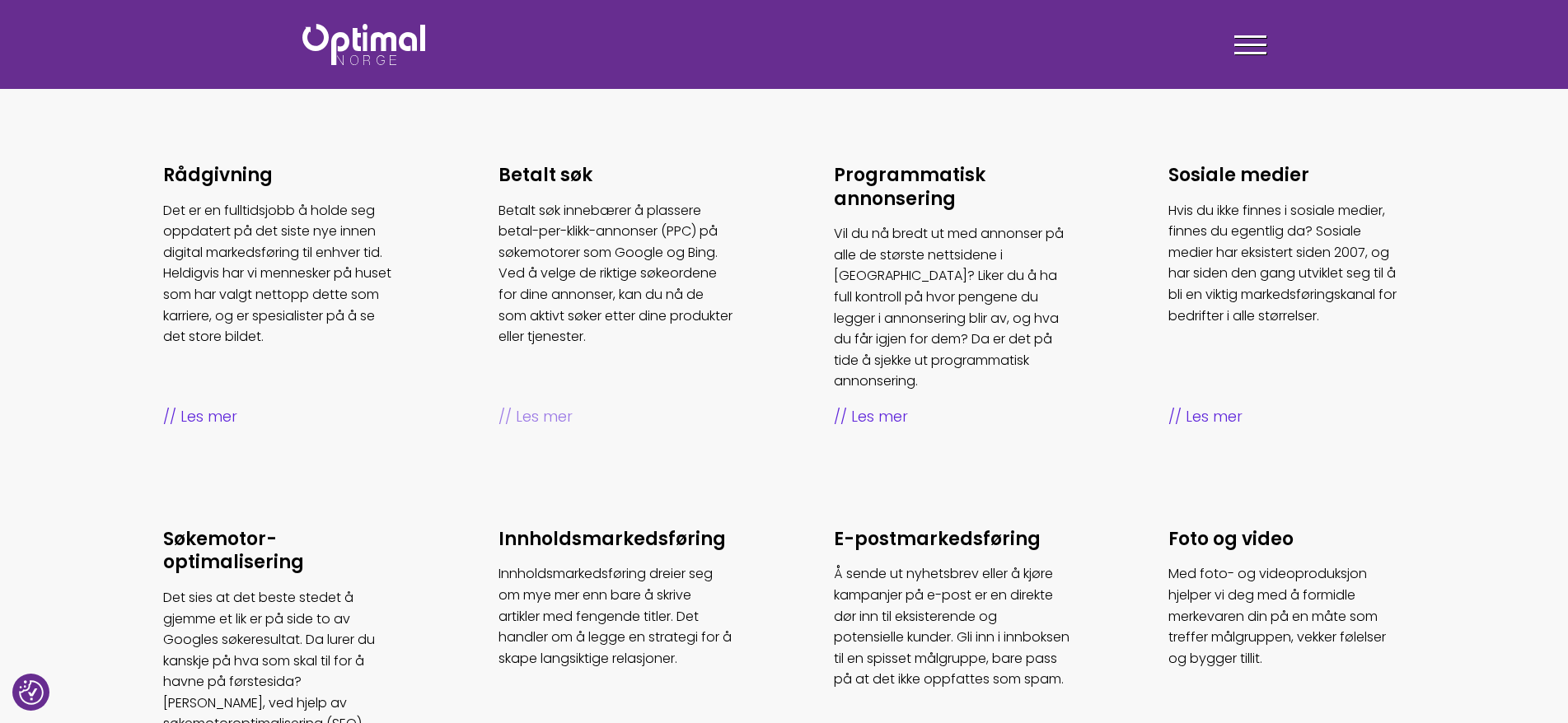
click at [543, 405] on span "Les mer" at bounding box center [617, 417] width 237 height 24
click at [243, 170] on h3 "Rådgivning" at bounding box center [281, 175] width 237 height 24
click at [852, 183] on h3 "Programmatisk annonsering" at bounding box center [953, 187] width 237 height 47
click at [1228, 164] on h3 "Sosiale medier" at bounding box center [1287, 175] width 237 height 24
click at [327, 528] on h3 "Søkemotor­optimalisering" at bounding box center [281, 551] width 237 height 47
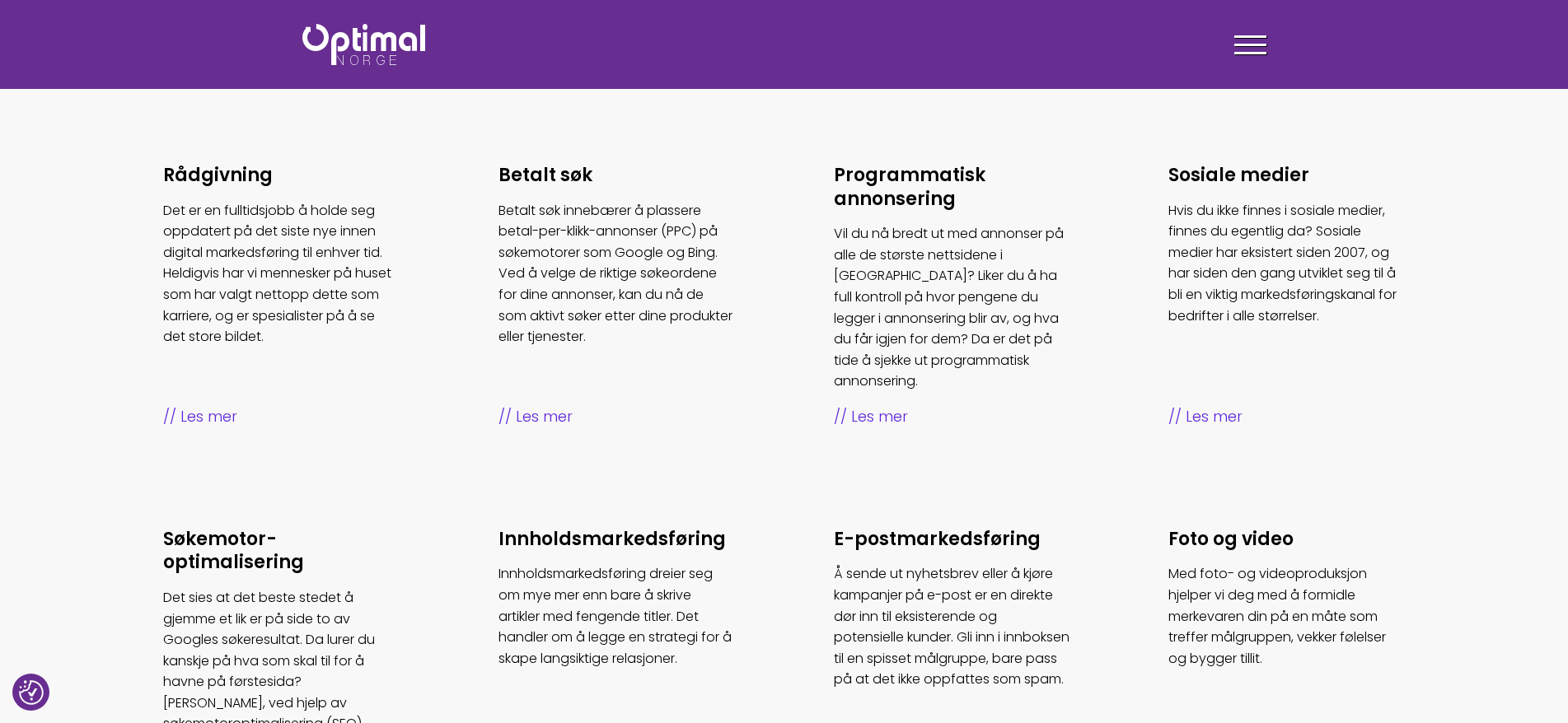
click at [581, 528] on h3 "Innholds­markedsføring" at bounding box center [617, 539] width 237 height 24
click at [897, 528] on h3 "E-post­markedsføring" at bounding box center [953, 539] width 237 height 24
click at [1223, 528] on h3 "Foto og video" at bounding box center [1287, 539] width 237 height 24
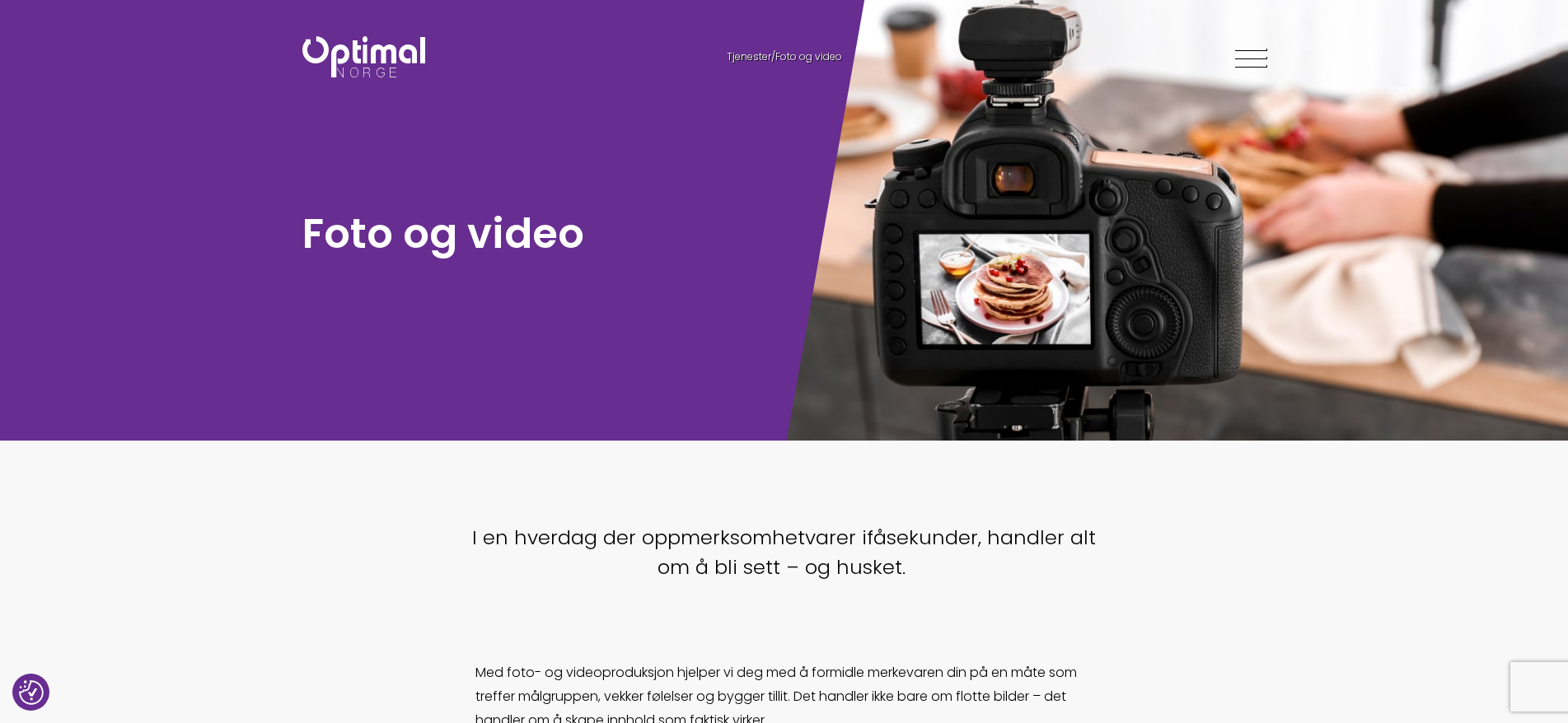
click at [1253, 60] on div at bounding box center [1250, 60] width 32 height 41
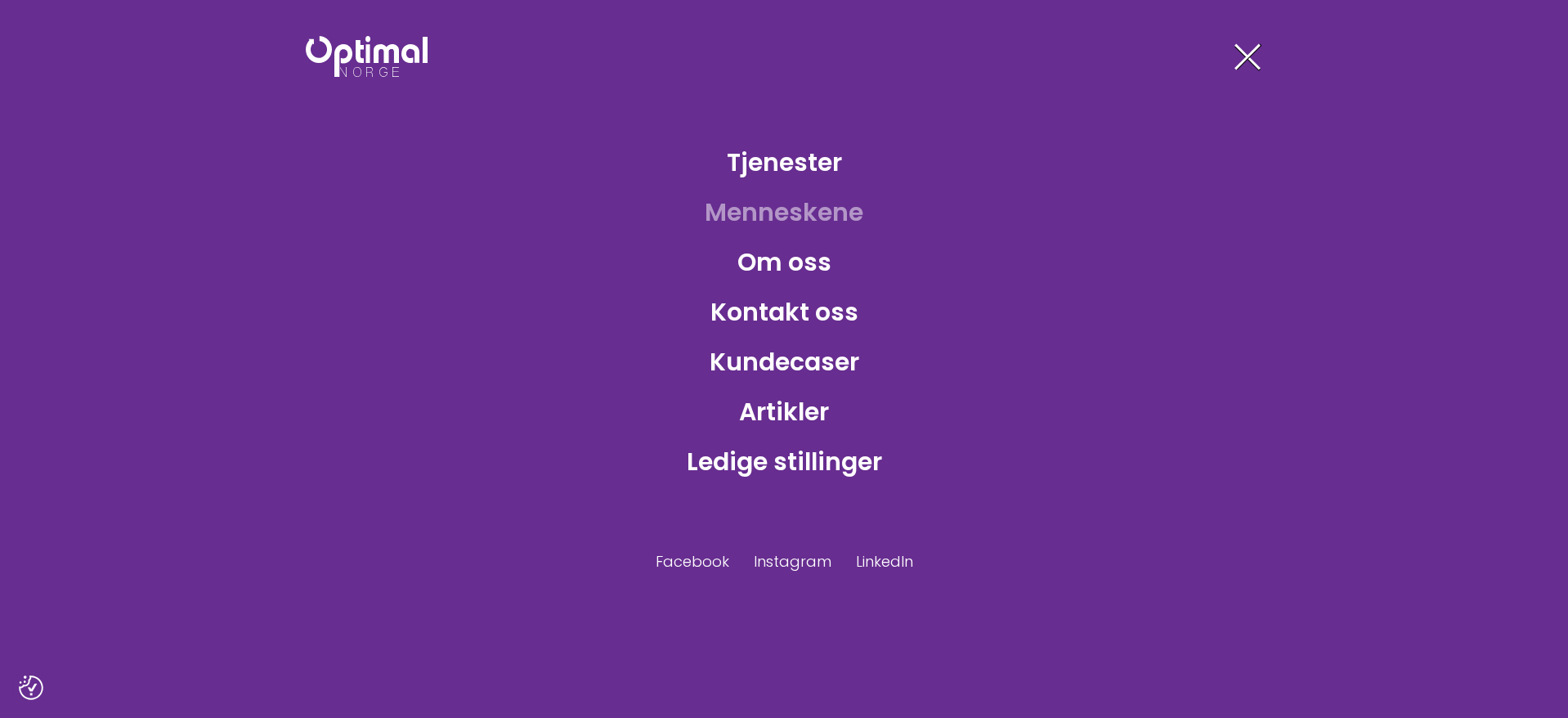
click at [782, 223] on link "Menneskene" at bounding box center [784, 212] width 184 height 54
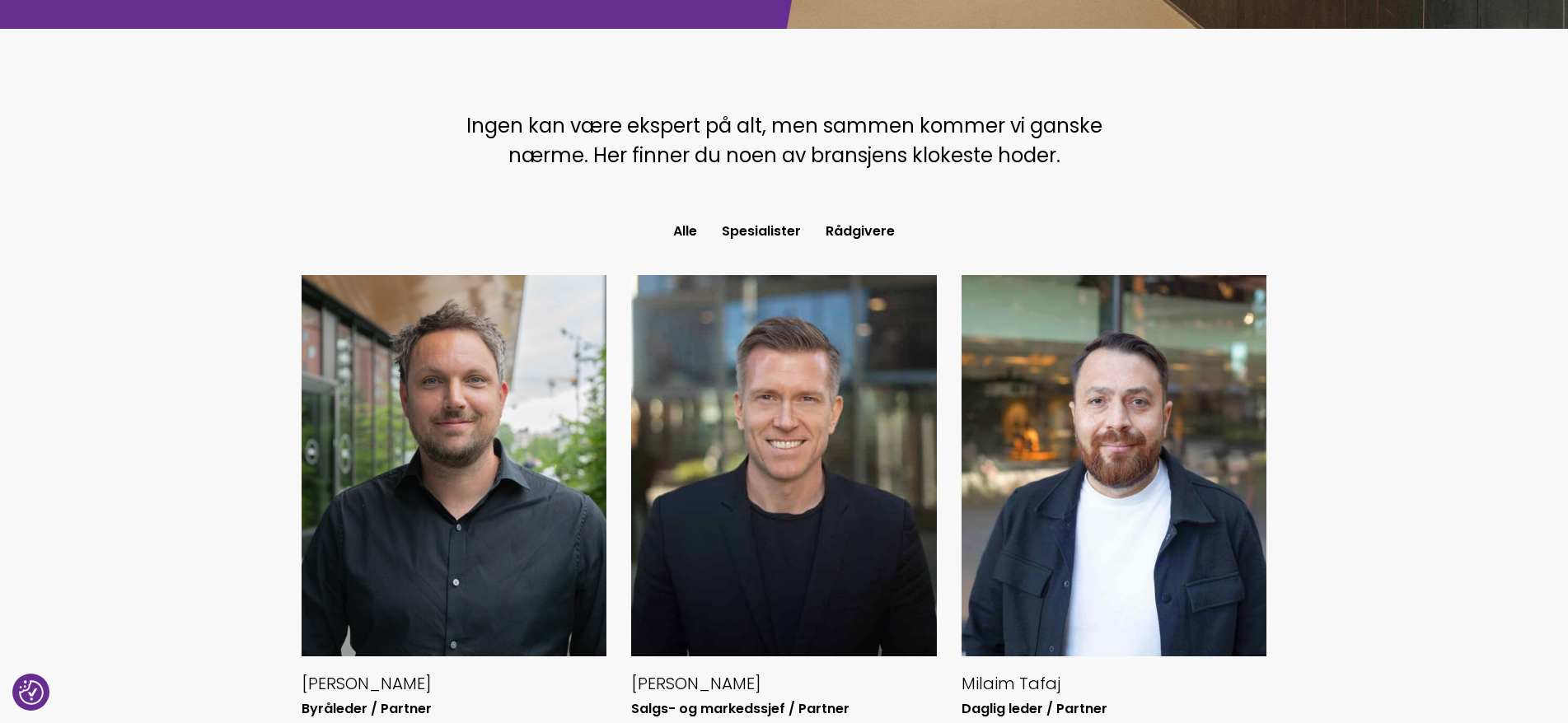
scroll to position [741, 0]
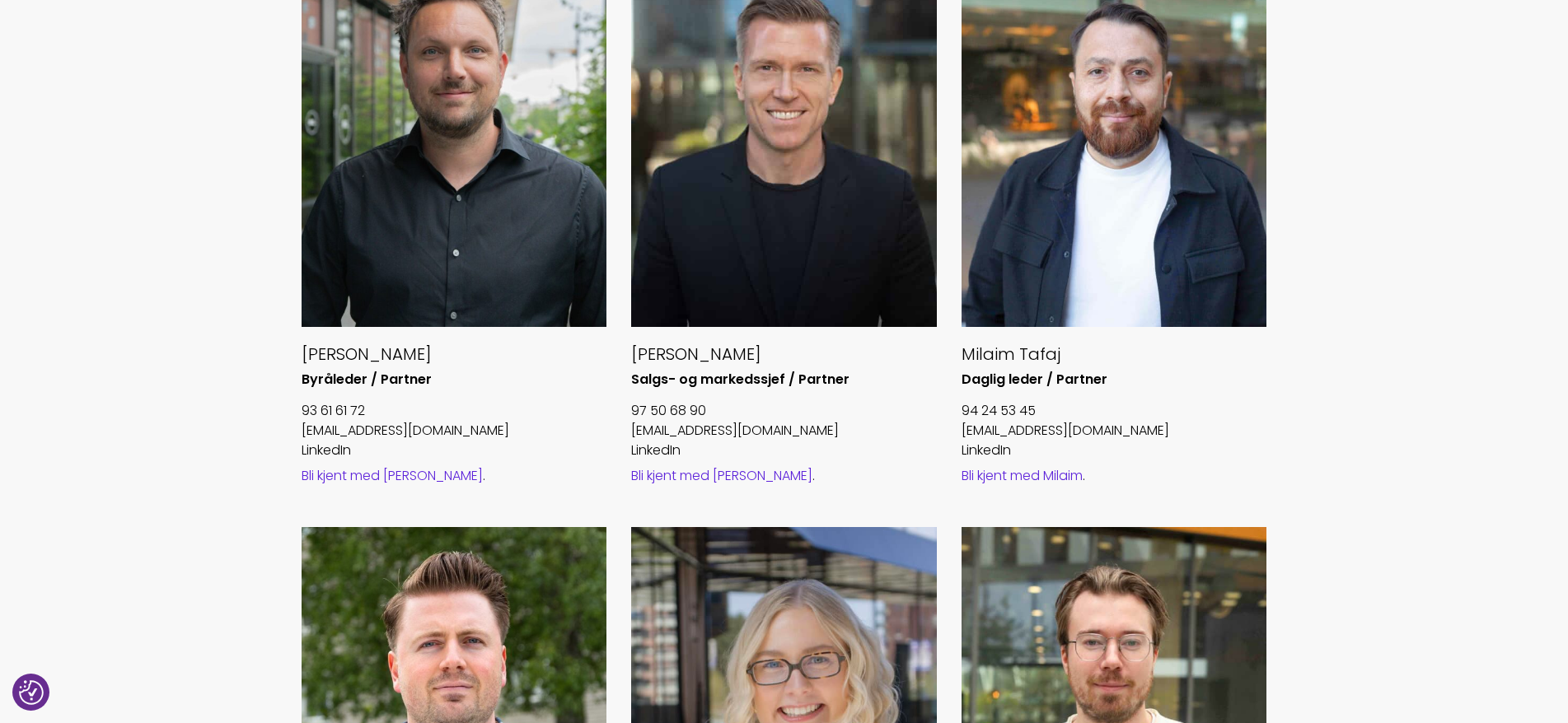
click at [739, 469] on link "Bli kjent med Øyvind" at bounding box center [721, 476] width 181 height 19
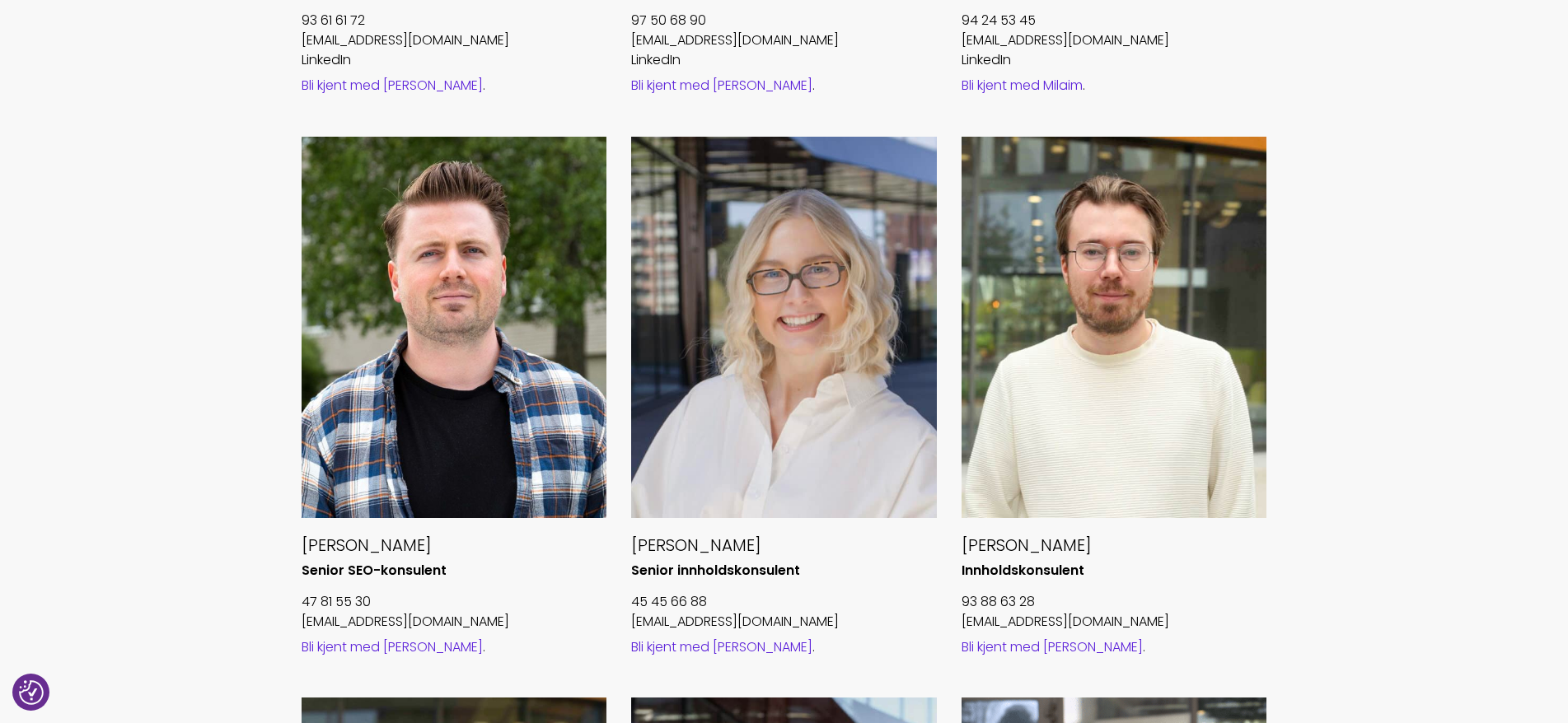
scroll to position [1235, 0]
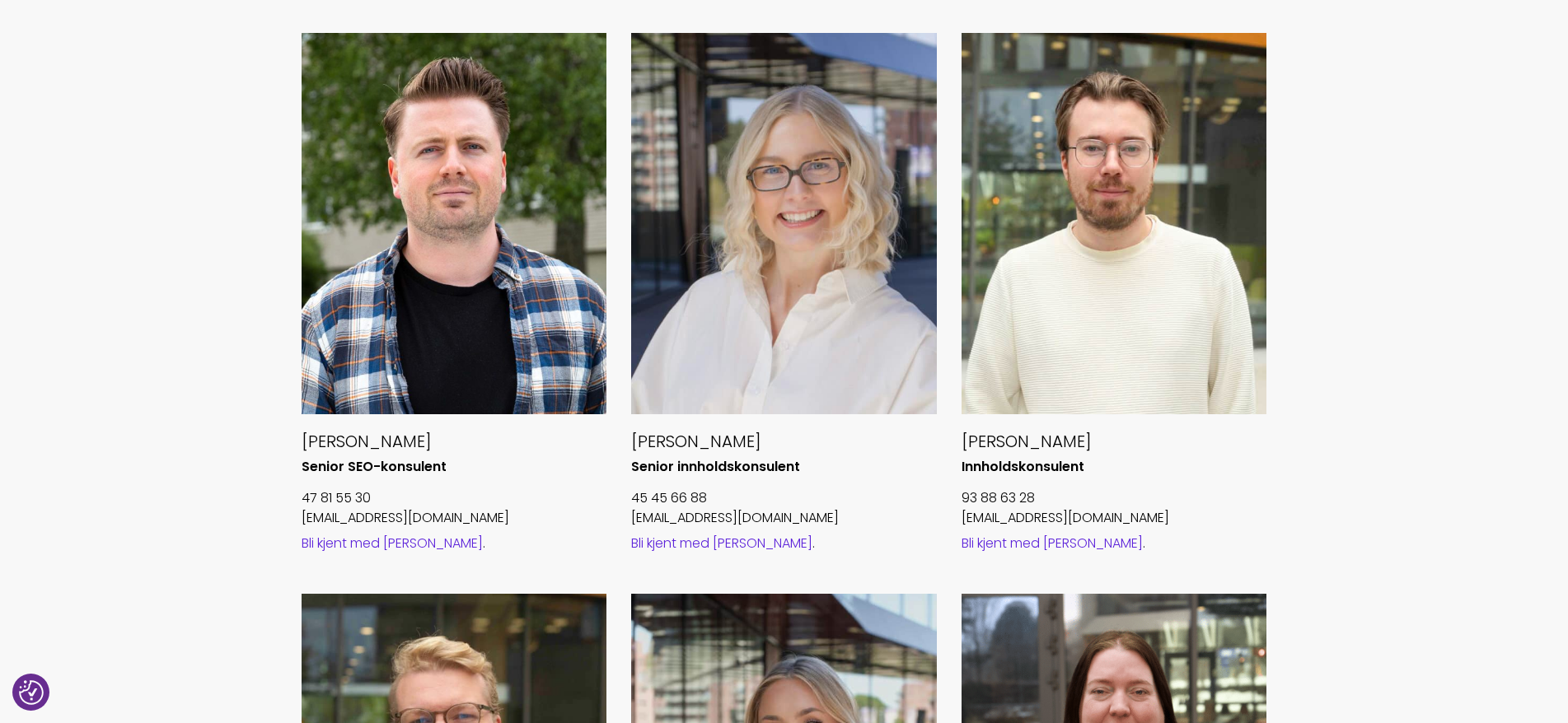
click at [1047, 539] on link "Bli kjent med Nicolai" at bounding box center [1052, 543] width 181 height 19
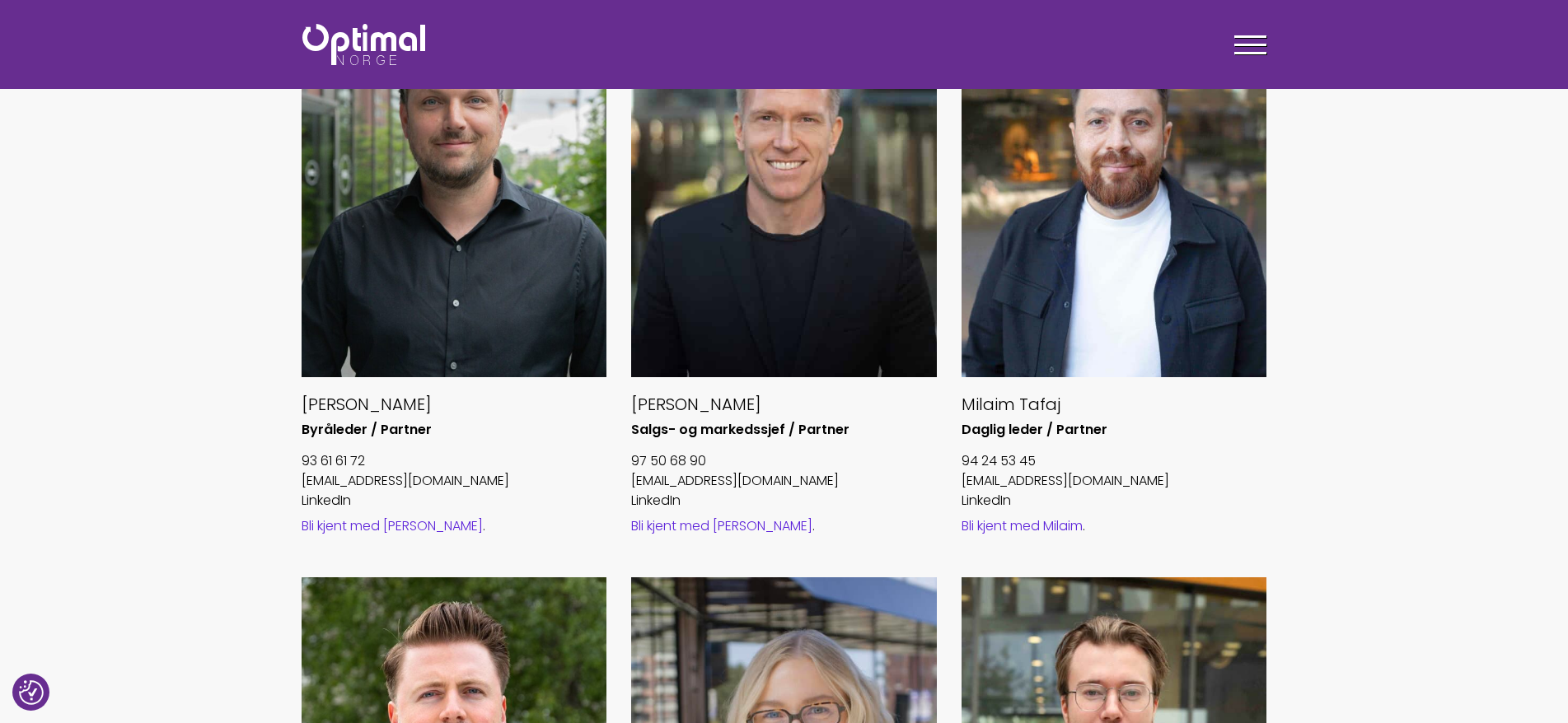
scroll to position [658, 0]
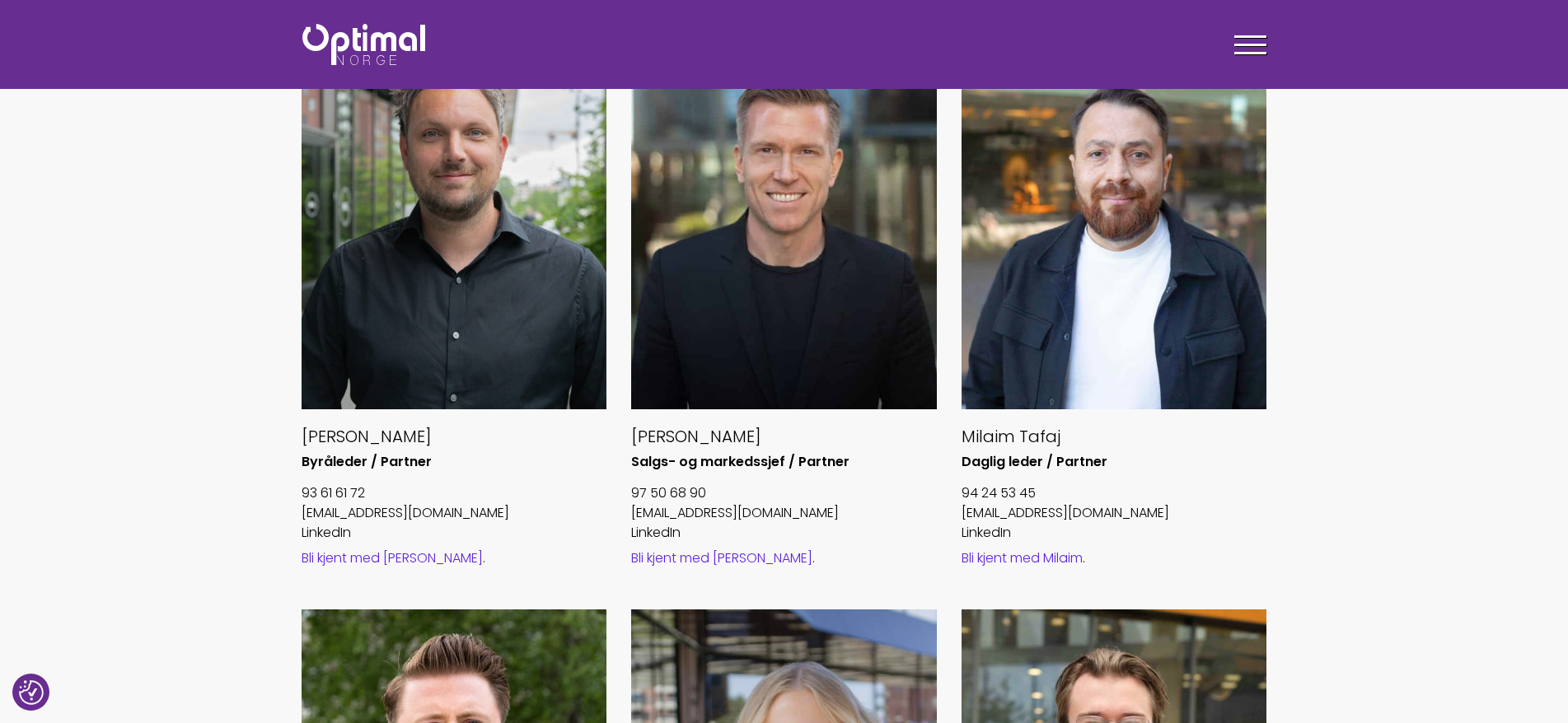
click at [1032, 556] on link "Bli kjent med Milaim" at bounding box center [1022, 558] width 121 height 19
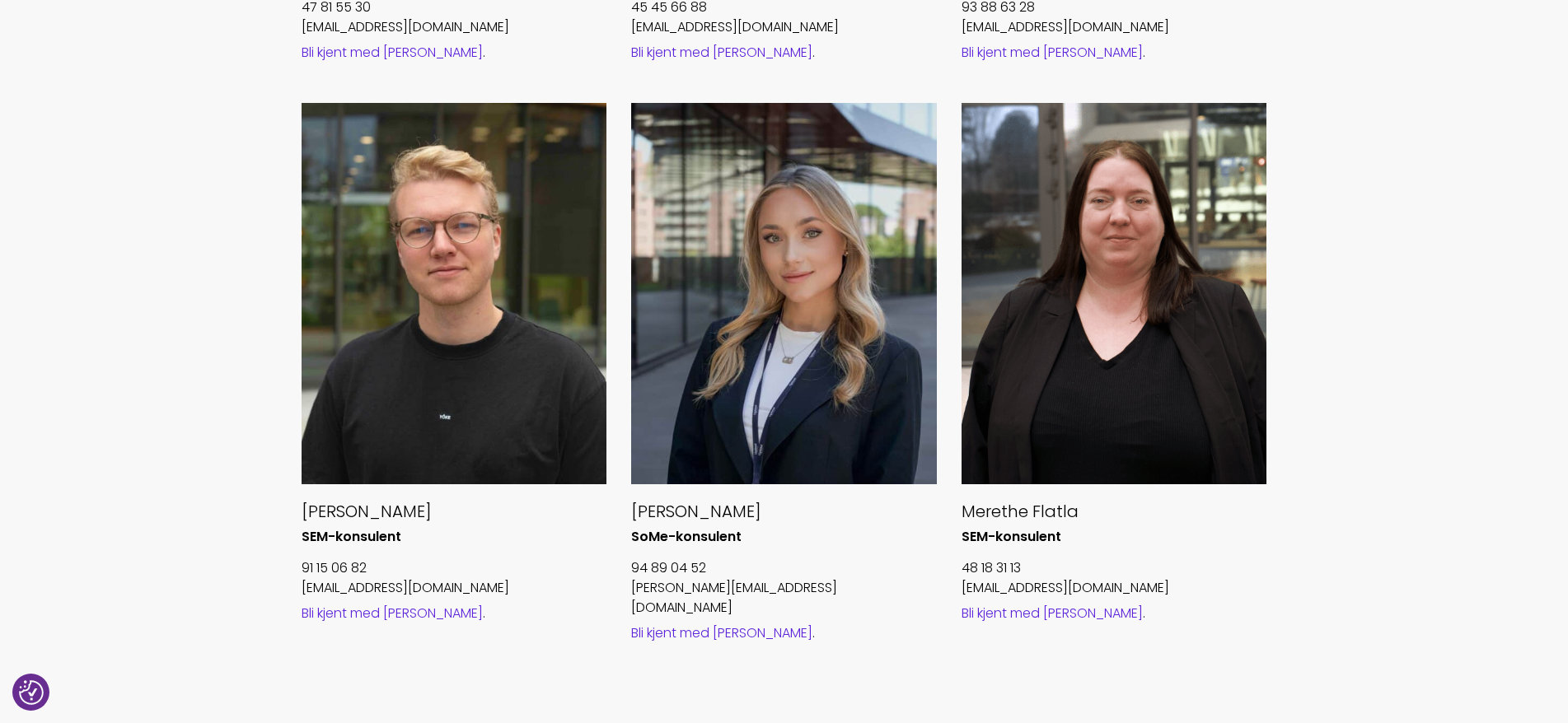
scroll to position [1730, 0]
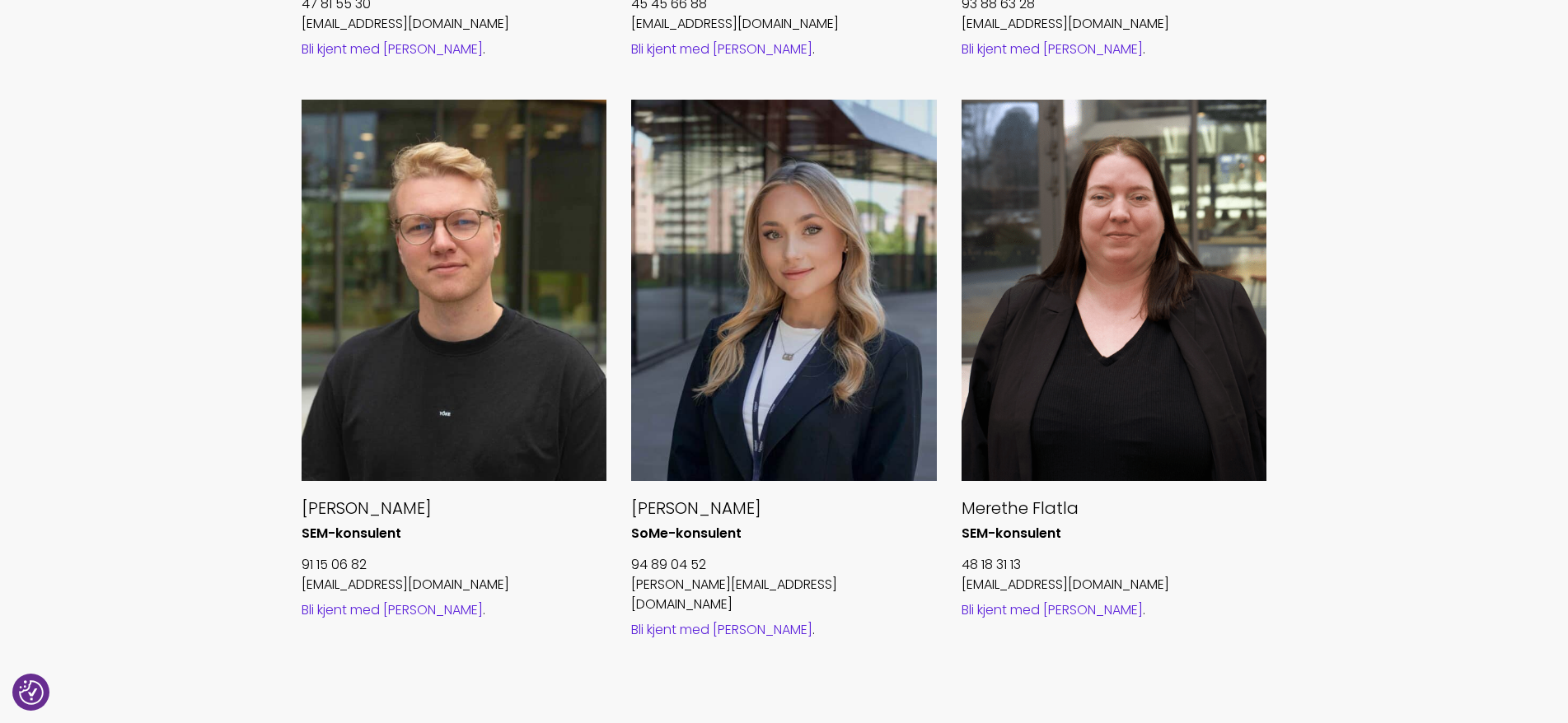
click at [732, 620] on link "Bli kjent med Emilie" at bounding box center [721, 630] width 181 height 19
click at [1041, 607] on link "Bli kjent med Merethe" at bounding box center [1052, 610] width 181 height 19
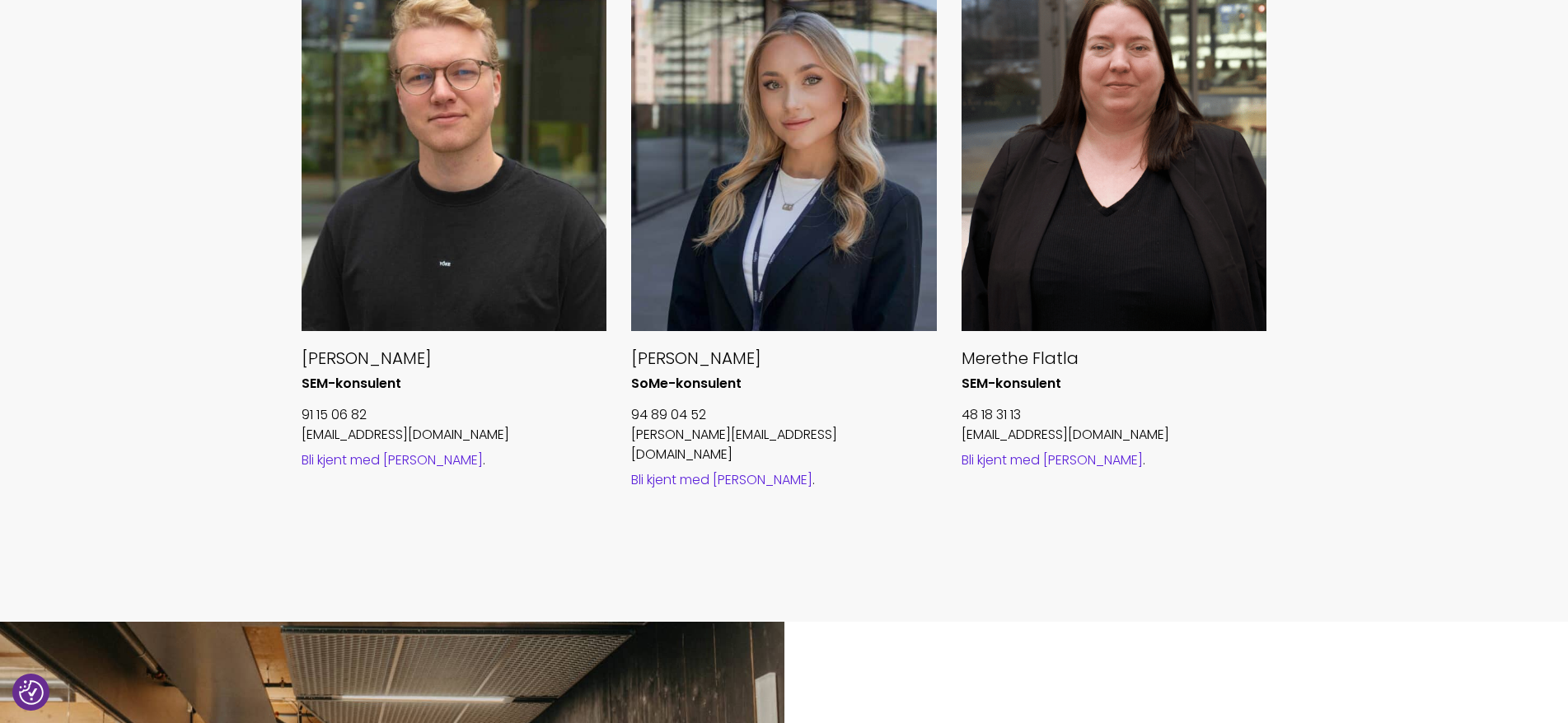
scroll to position [1895, 0]
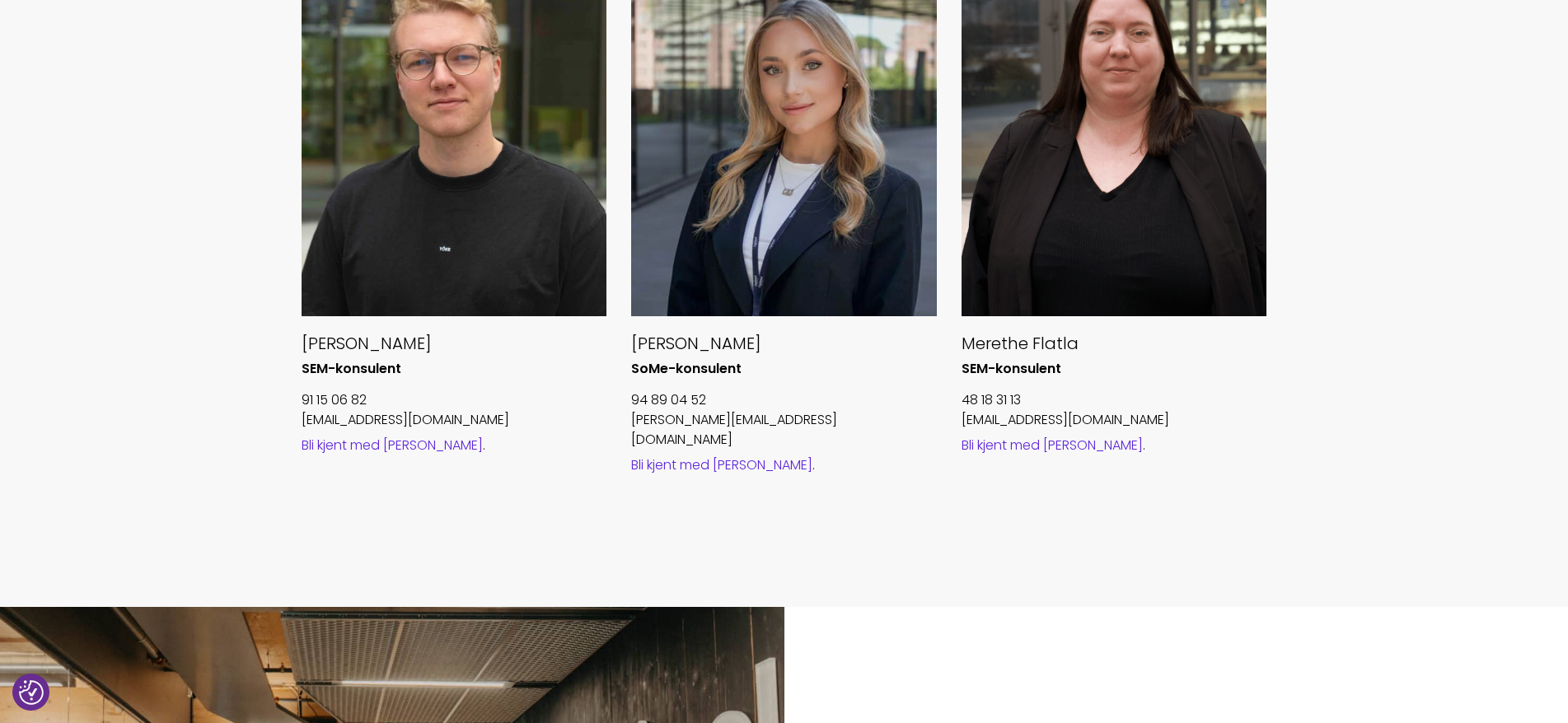
click at [378, 439] on link "Bli kjent med Sindre" at bounding box center [392, 446] width 181 height 19
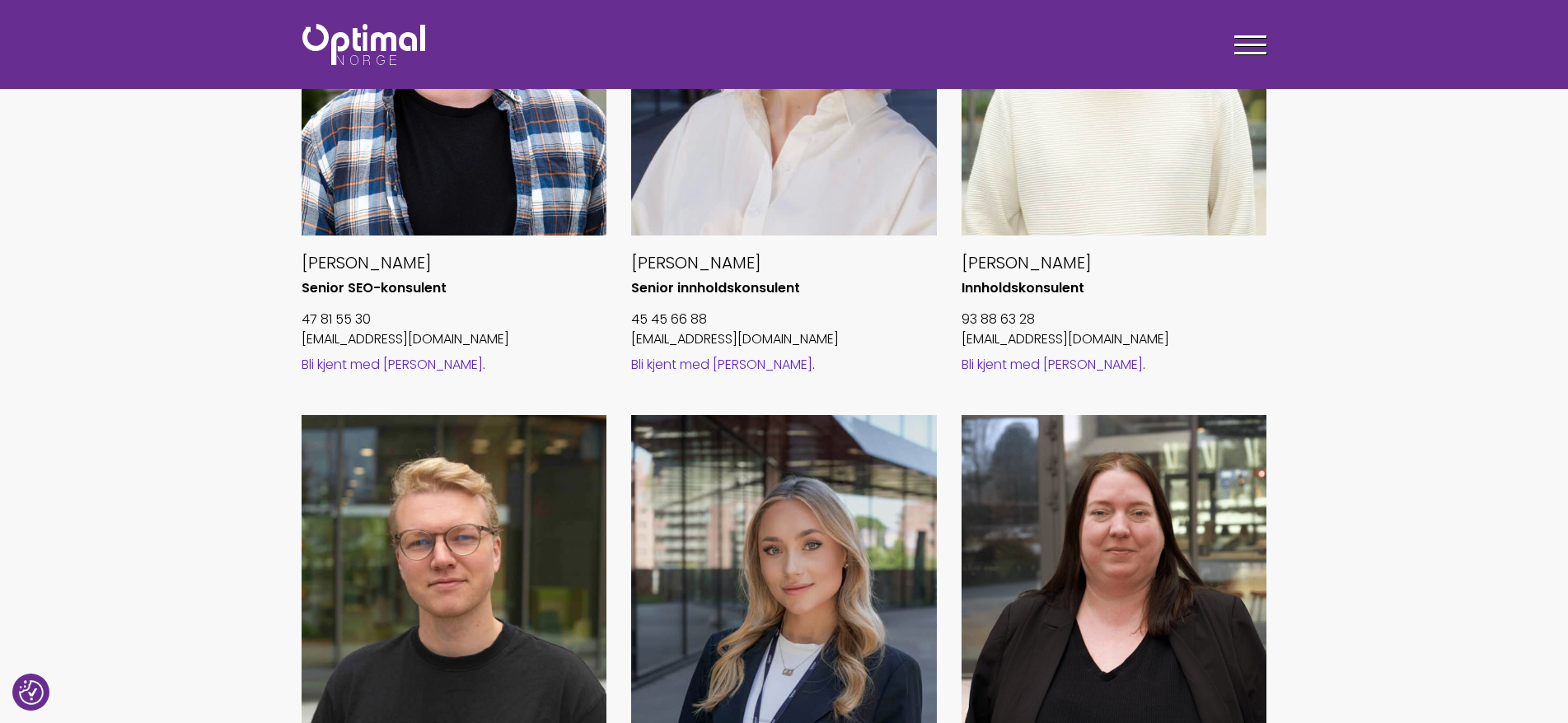
scroll to position [1400, 0]
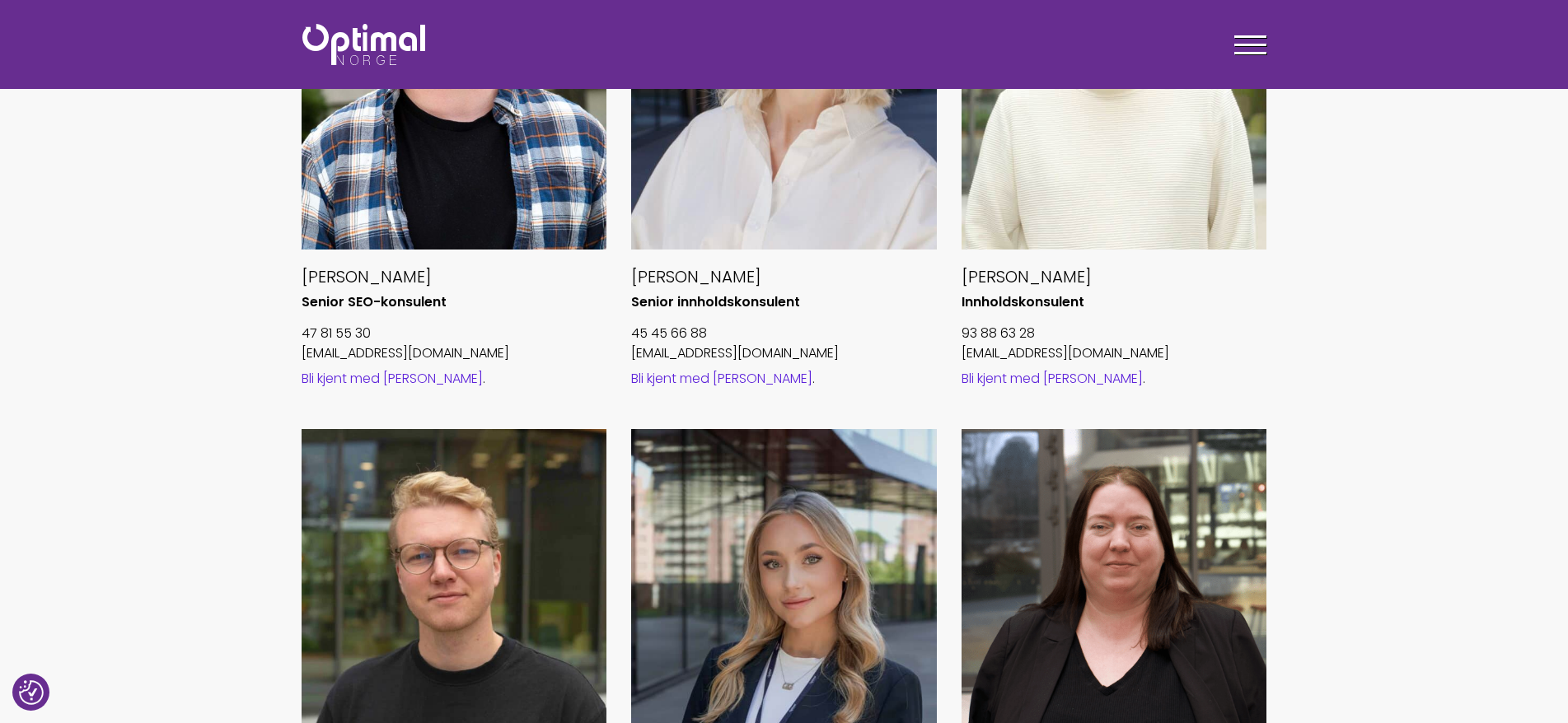
click at [1073, 379] on link "Bli kjent med Nicolai" at bounding box center [1052, 378] width 181 height 19
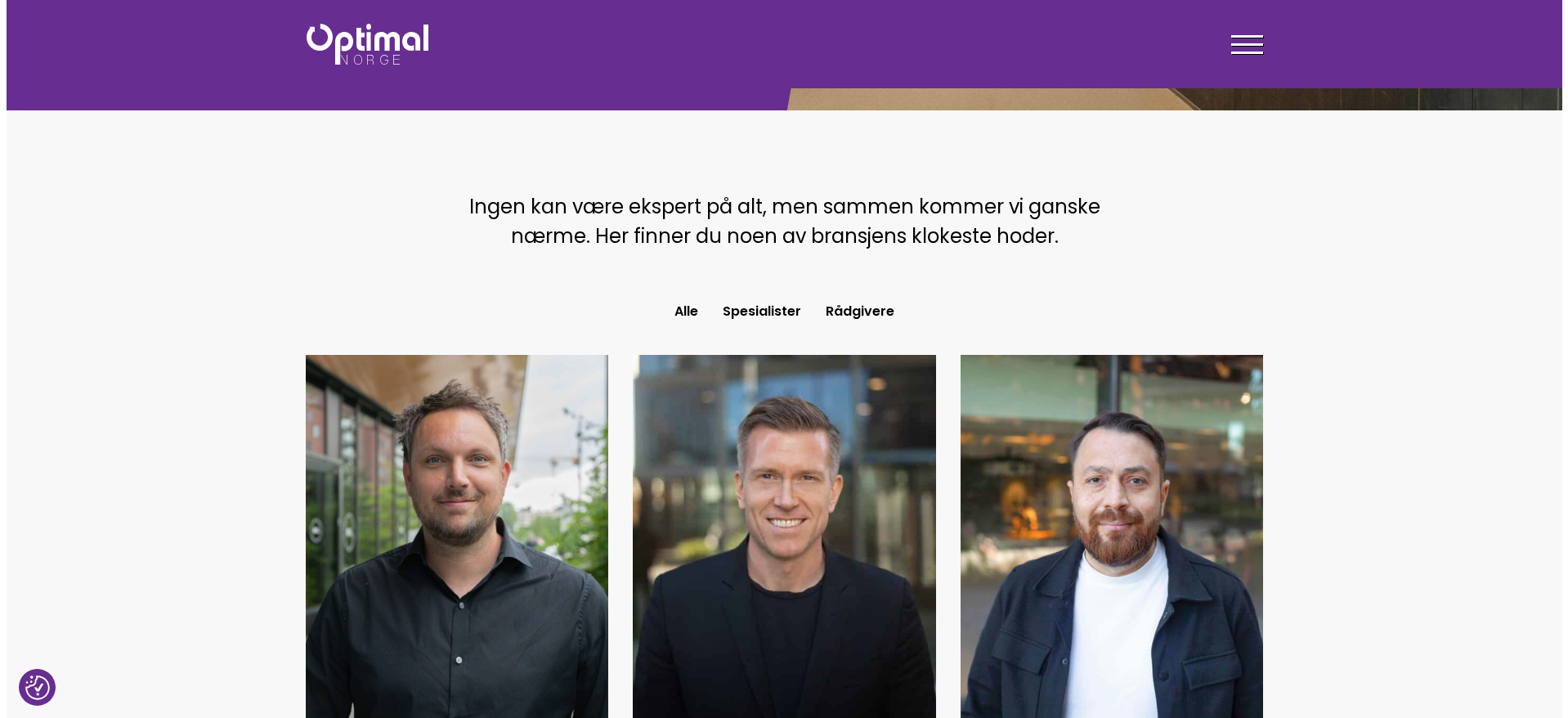
scroll to position [0, 0]
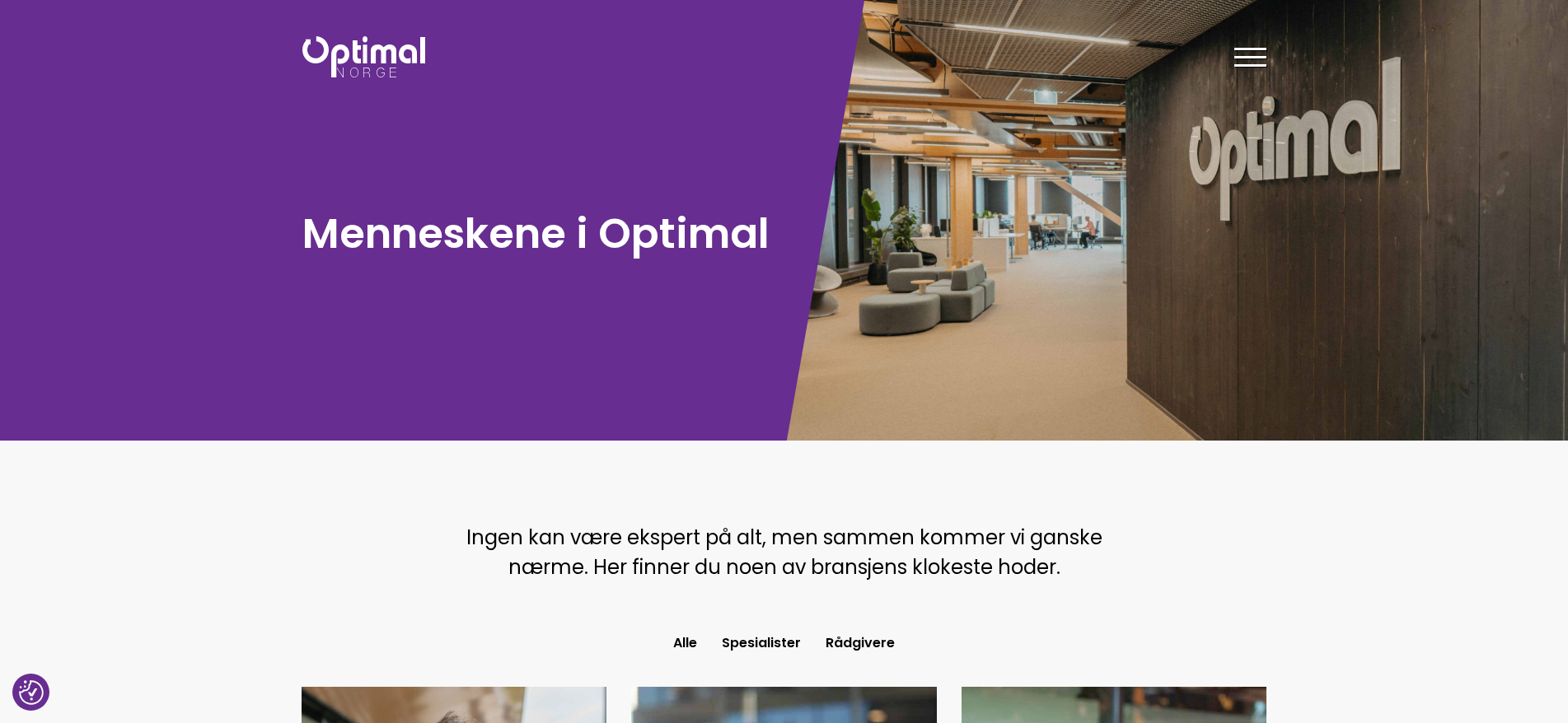
click at [1238, 47] on div at bounding box center [1250, 60] width 32 height 41
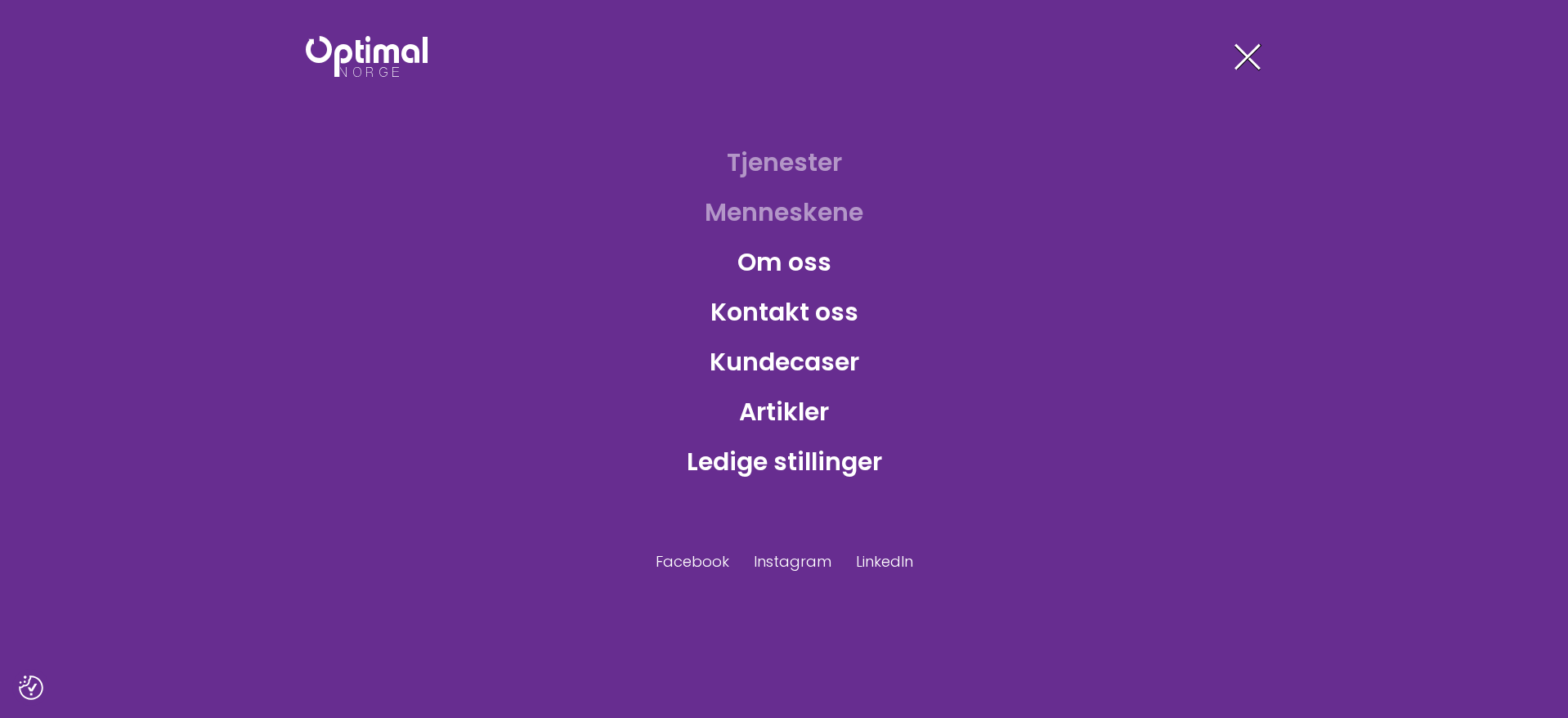
click at [757, 173] on link "Tjenester" at bounding box center [784, 163] width 141 height 54
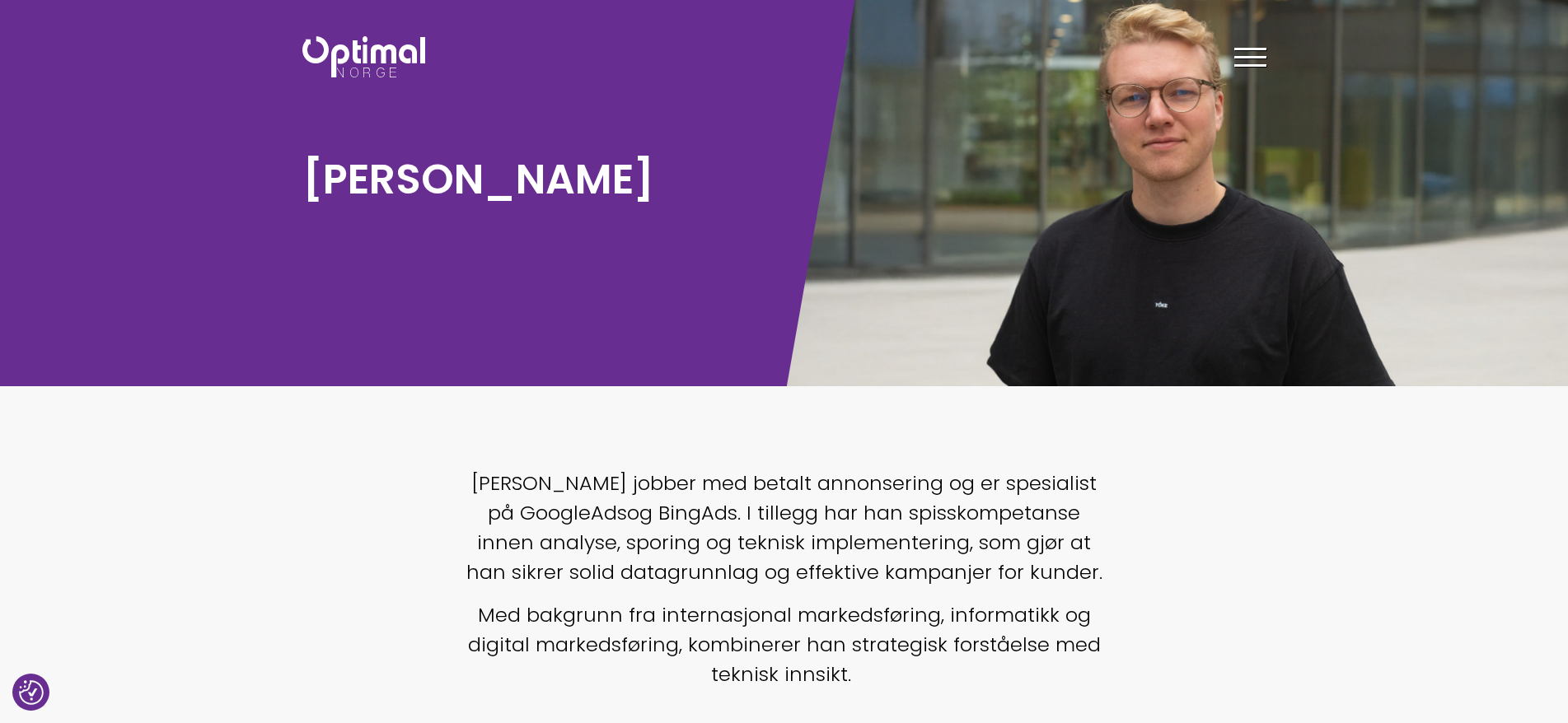
scroll to position [83, 0]
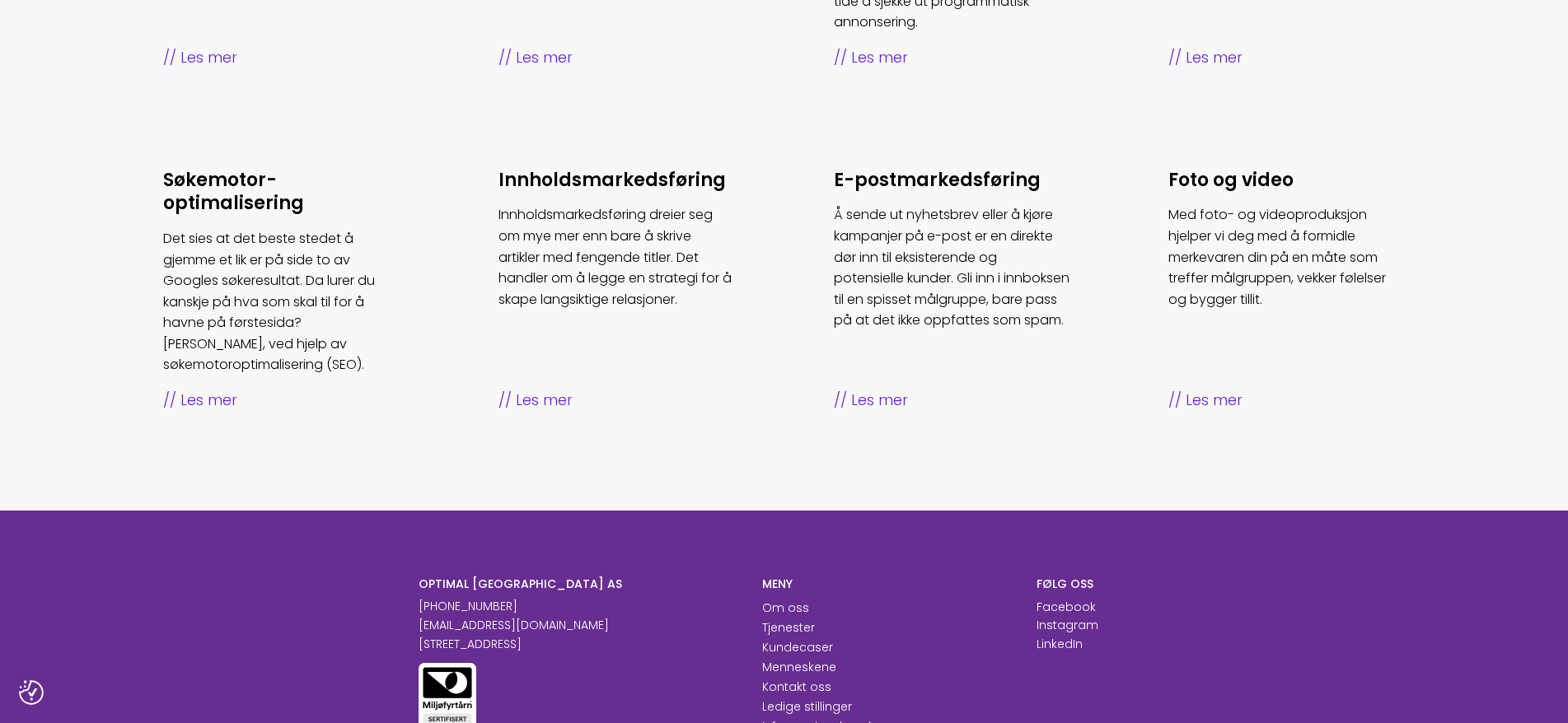
scroll to position [718, 0]
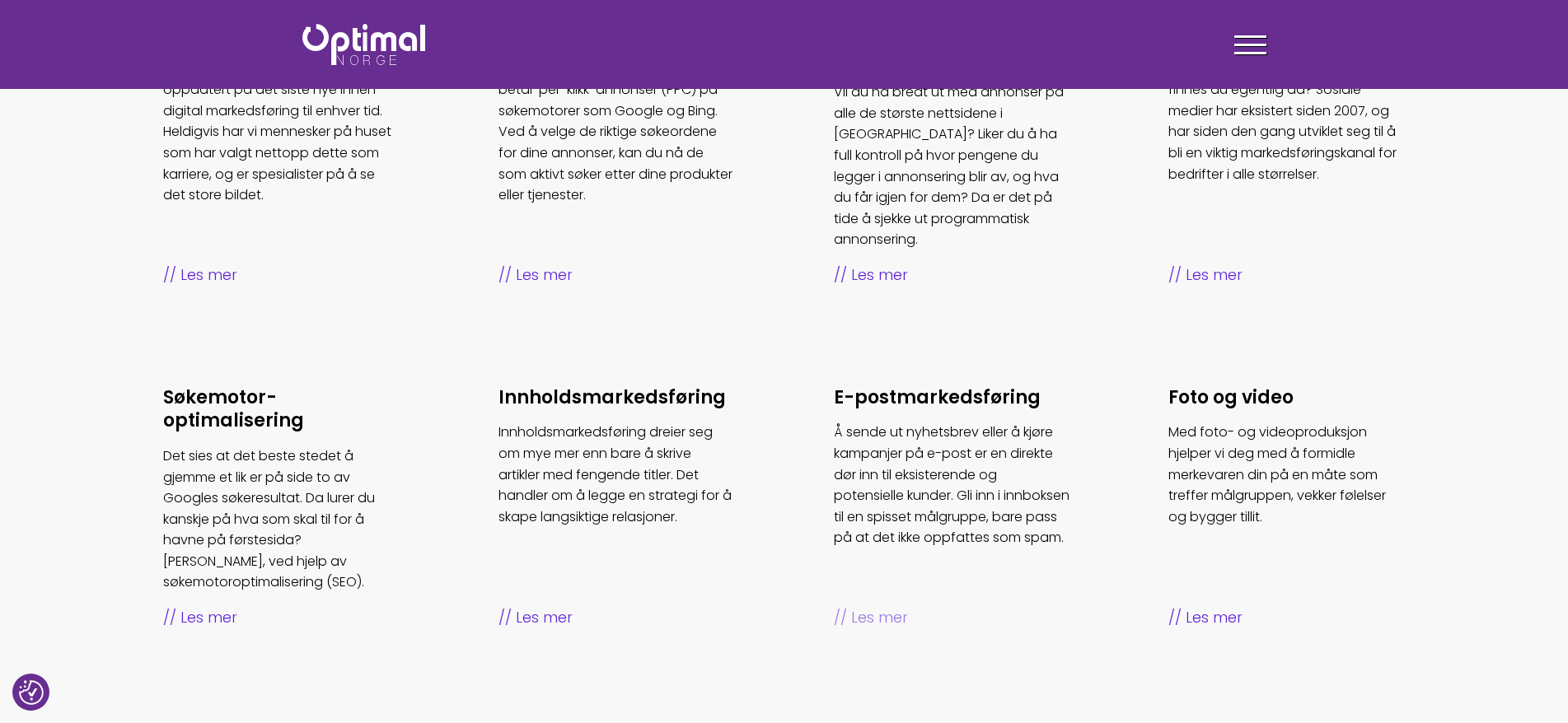
click at [894, 386] on h3 "E-post­markedsføring" at bounding box center [953, 398] width 237 height 24
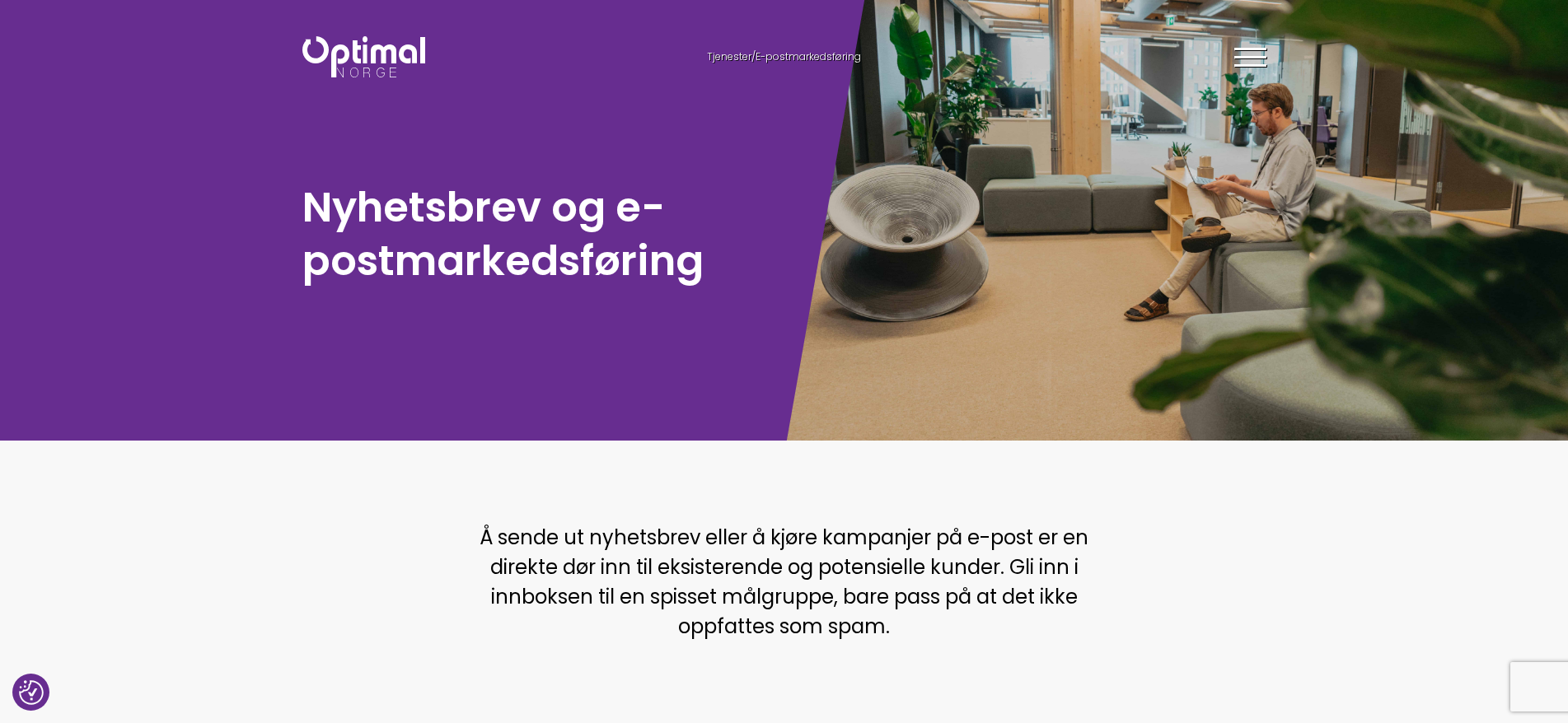
click at [1255, 73] on div at bounding box center [1250, 60] width 32 height 41
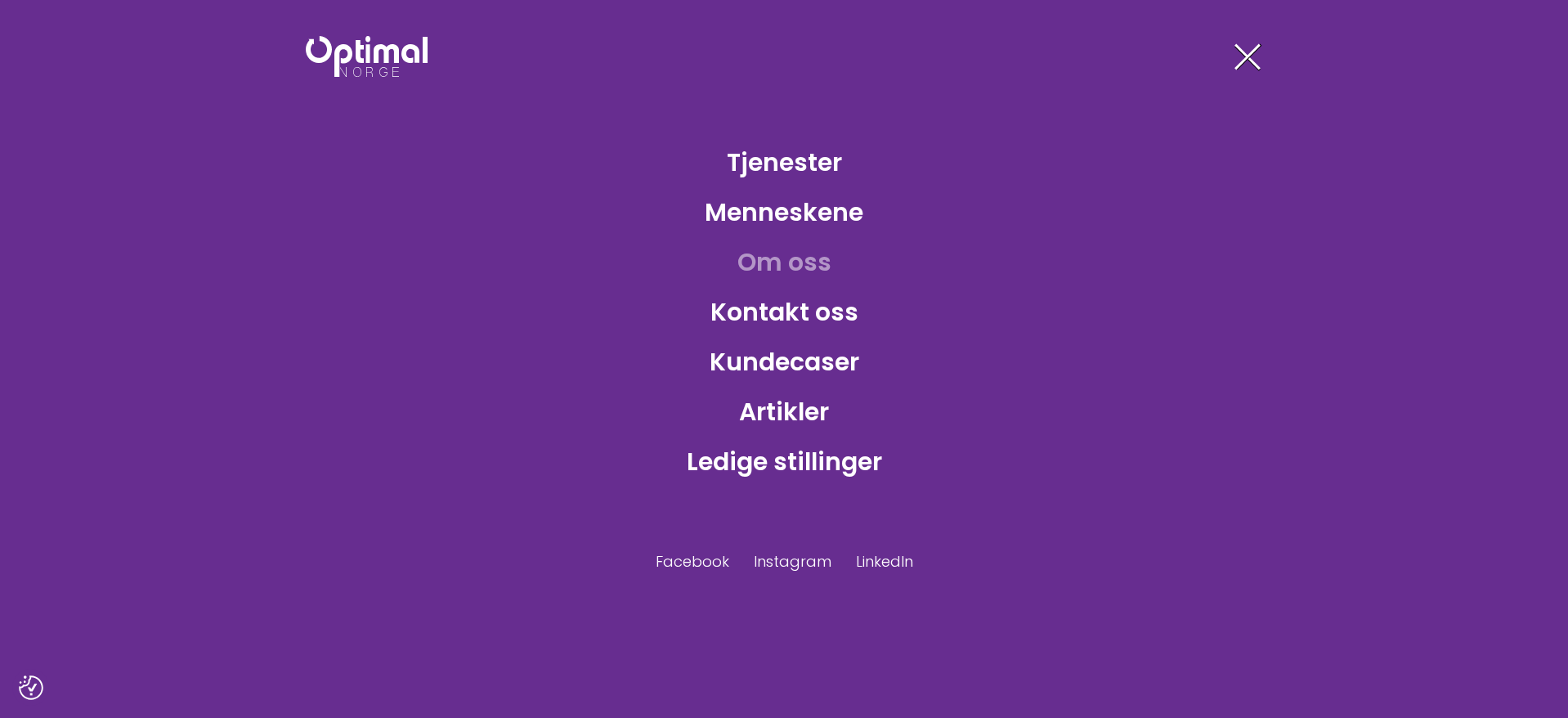
click at [774, 262] on link "Om oss" at bounding box center [784, 262] width 120 height 54
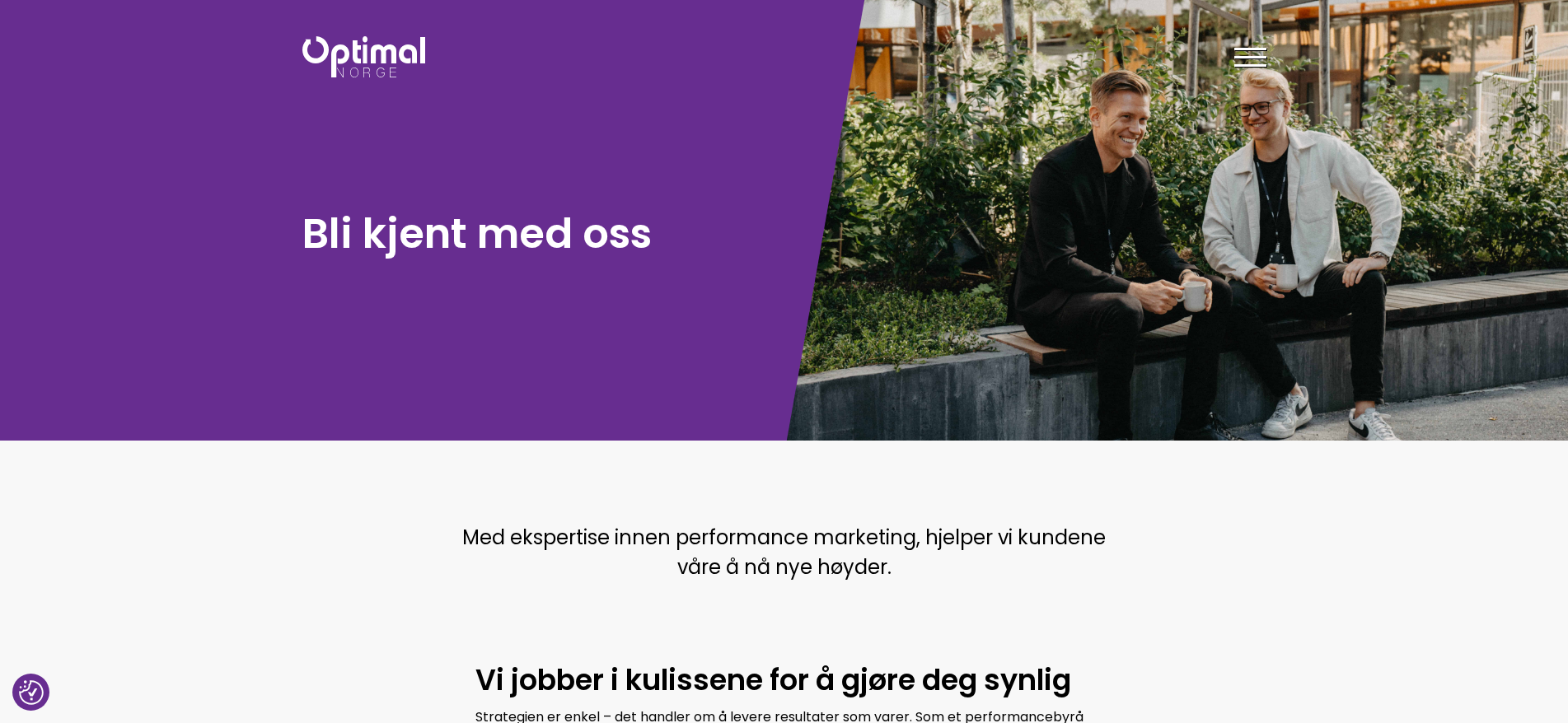
click at [1246, 63] on div at bounding box center [1250, 60] width 32 height 41
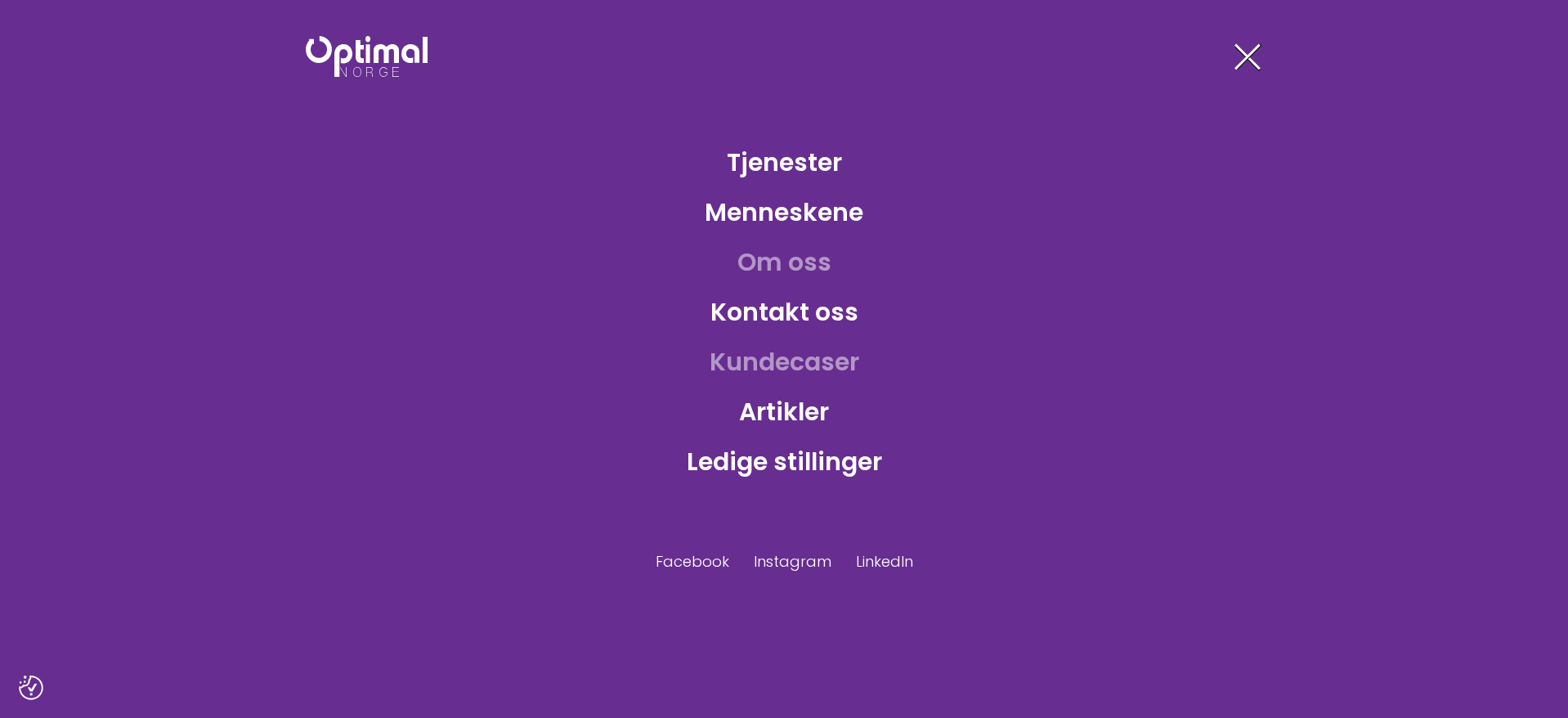
click at [797, 364] on link "Kundecaser" at bounding box center [784, 362] width 176 height 54
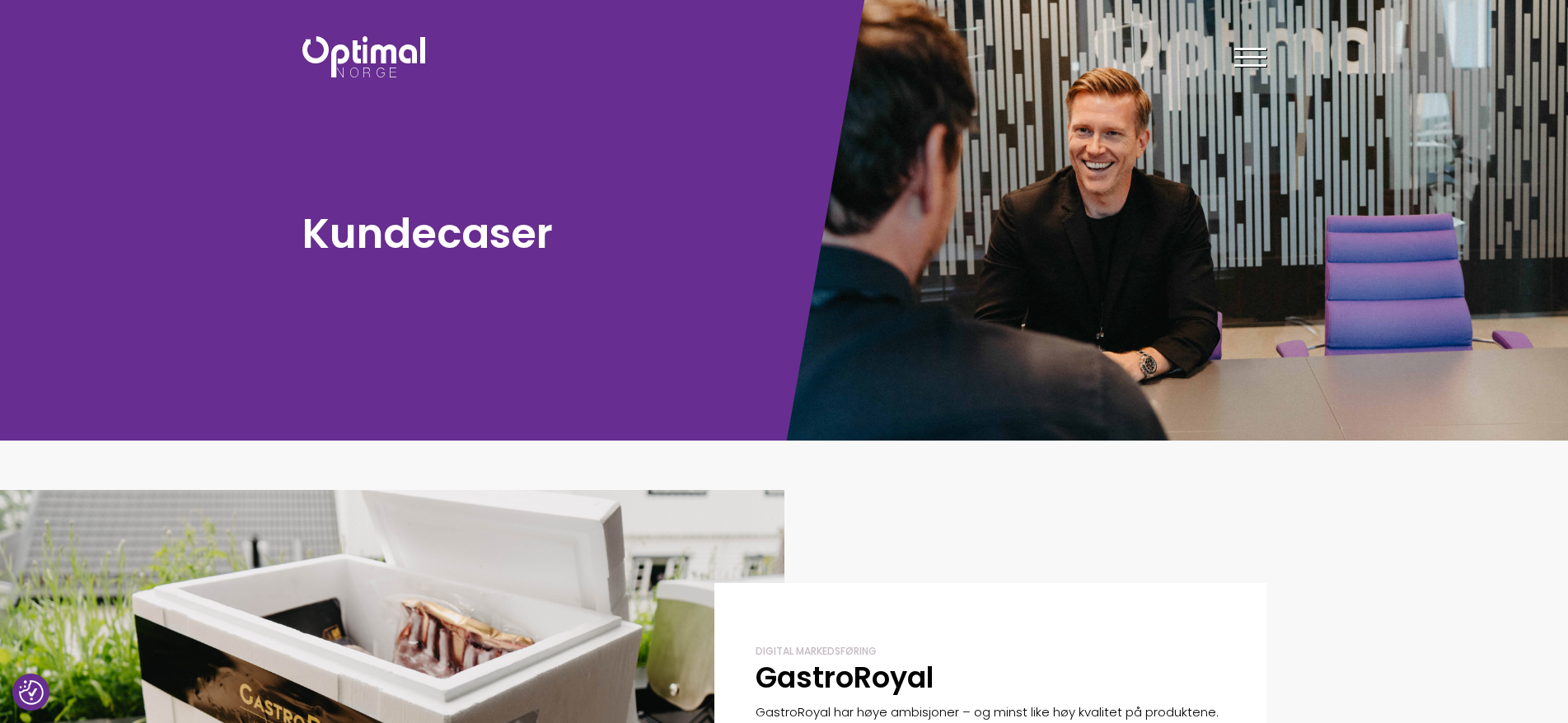
click at [1246, 68] on div at bounding box center [1250, 60] width 32 height 41
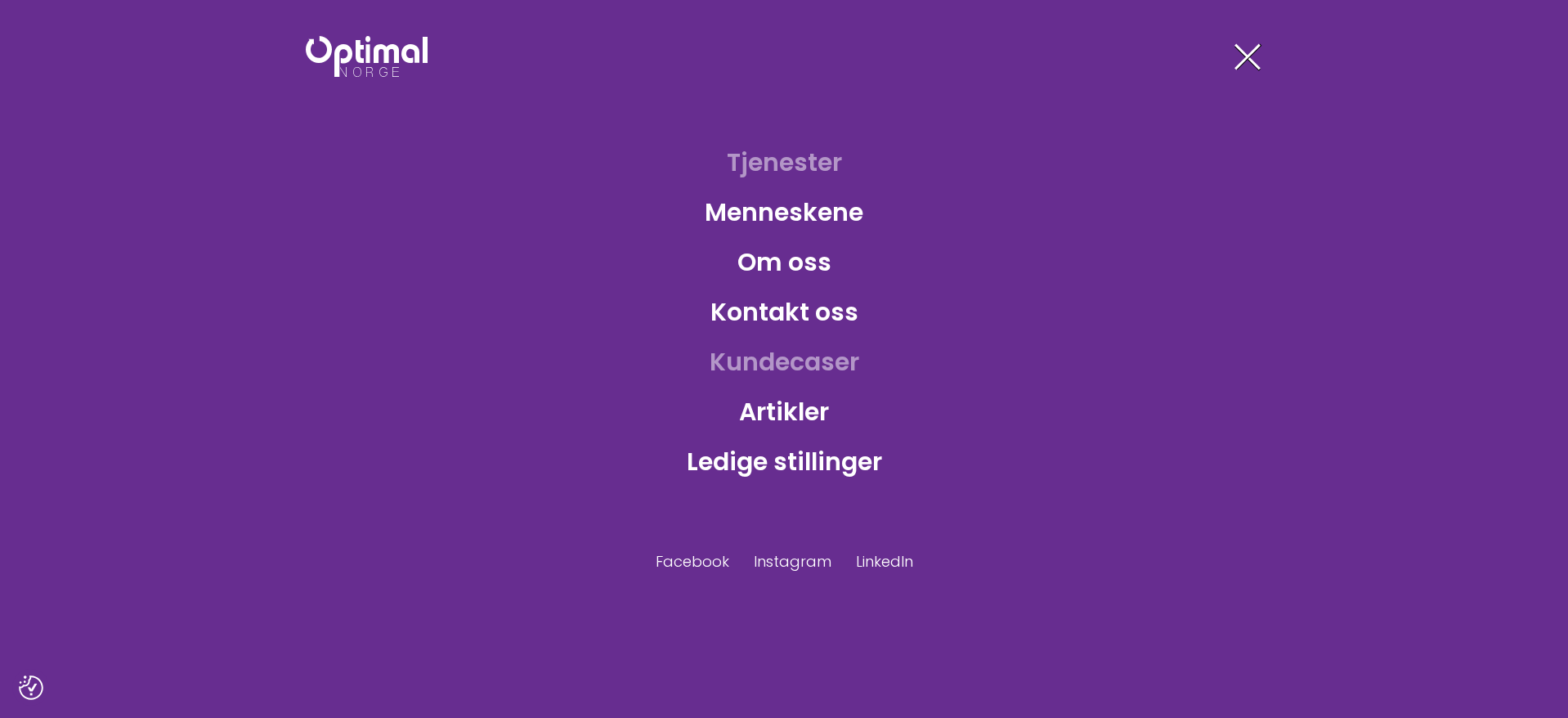
click at [795, 147] on link "Tjenester" at bounding box center [784, 163] width 141 height 54
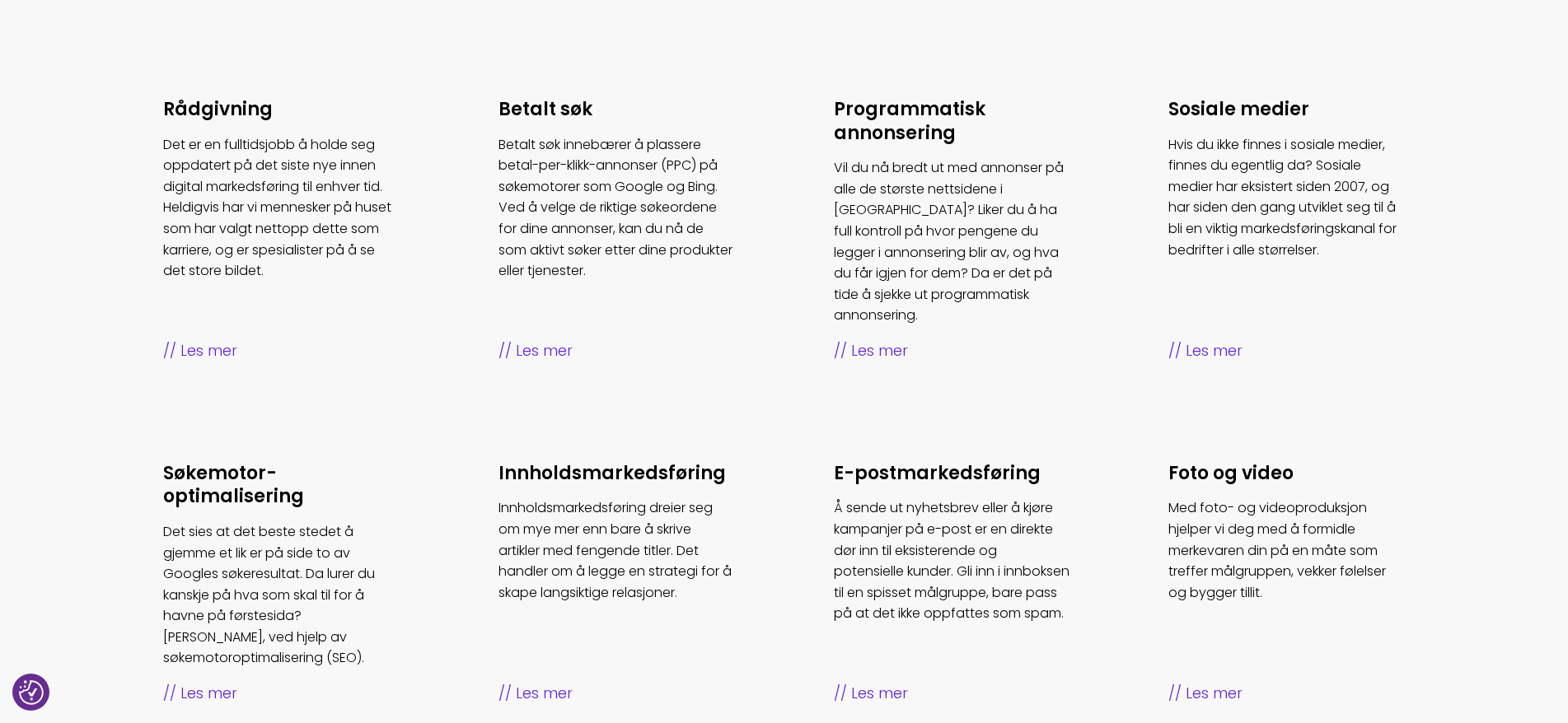
scroll to position [643, 0]
click at [1211, 339] on span "Les mer" at bounding box center [1287, 350] width 237 height 24
